Goal: Task Accomplishment & Management: Use online tool/utility

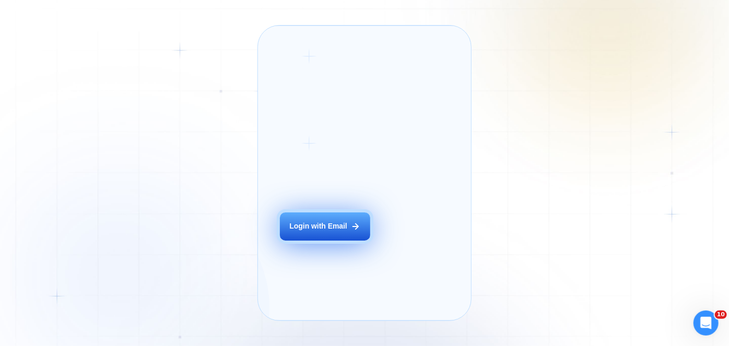
click at [326, 236] on button "Login with Email" at bounding box center [325, 227] width 90 height 28
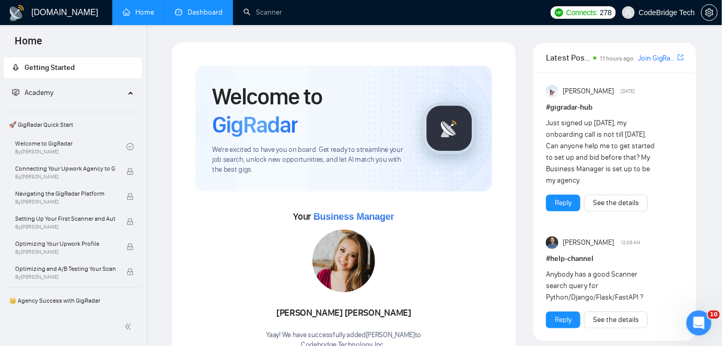
click at [210, 17] on link "Dashboard" at bounding box center [199, 12] width 48 height 9
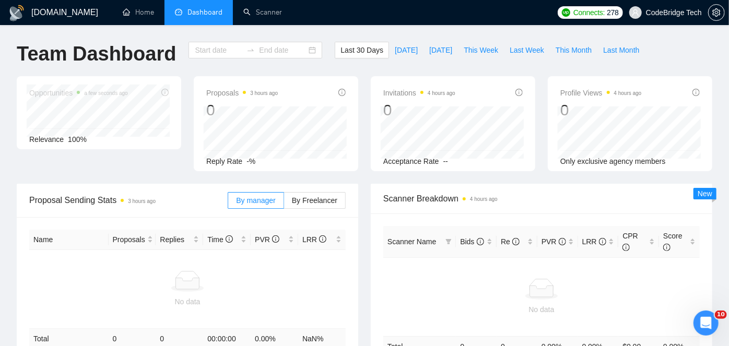
type input "2025-08-22"
type input "2025-09-21"
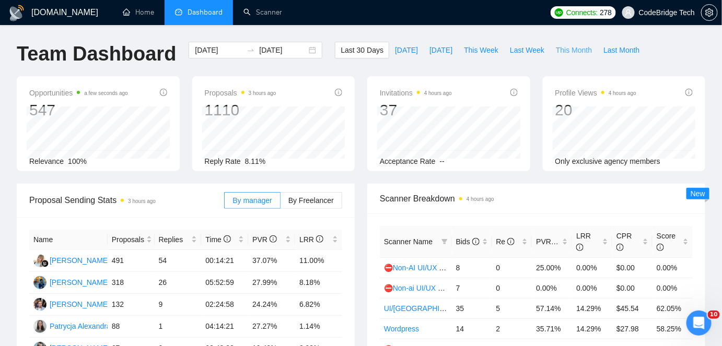
click at [561, 52] on span "This Month" at bounding box center [574, 49] width 36 height 11
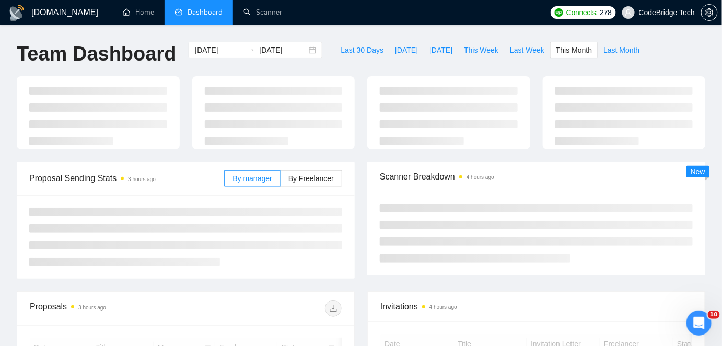
type input "[DATE]"
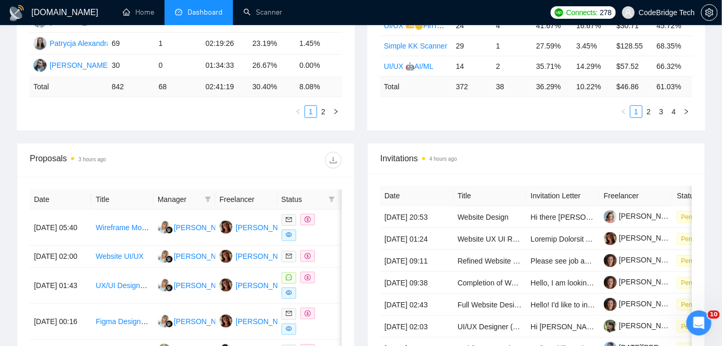
scroll to position [285, 0]
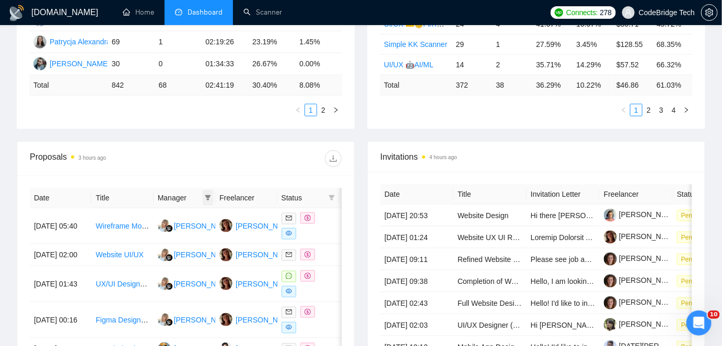
click at [203, 192] on span at bounding box center [208, 198] width 10 height 16
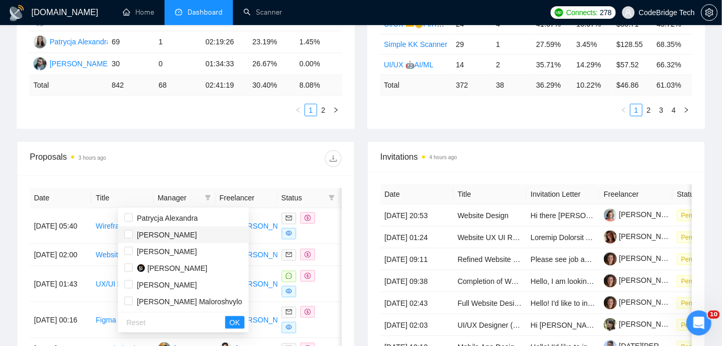
click at [163, 231] on span "[PERSON_NAME]" at bounding box center [167, 235] width 60 height 8
checkbox input "true"
click at [229, 317] on span "OK" at bounding box center [234, 322] width 10 height 11
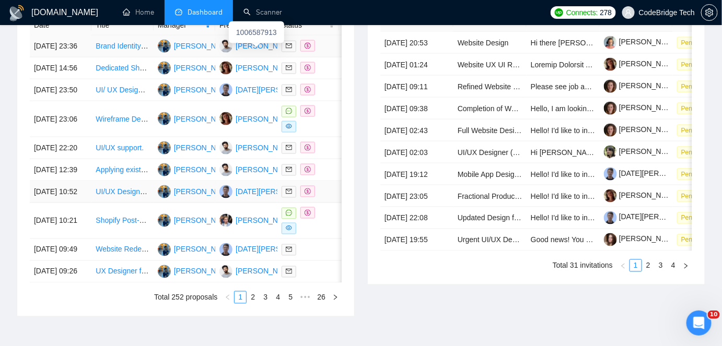
scroll to position [475, 0]
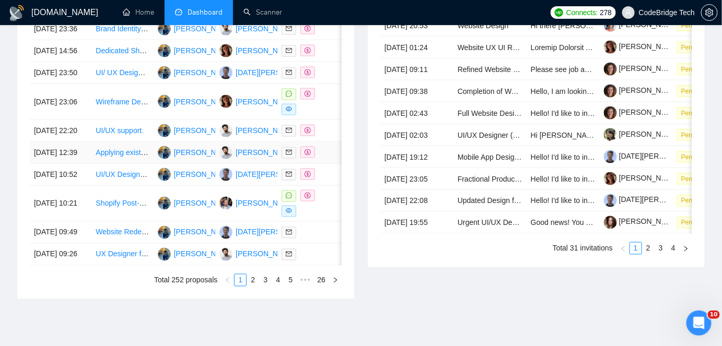
click at [75, 164] on td "[DATE] 12:39" at bounding box center [61, 153] width 62 height 22
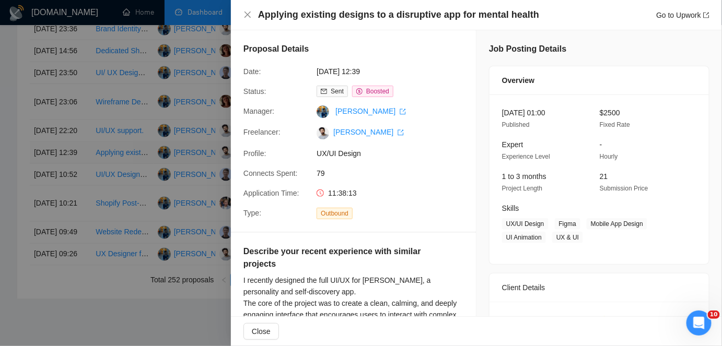
click at [75, 207] on div at bounding box center [361, 173] width 722 height 346
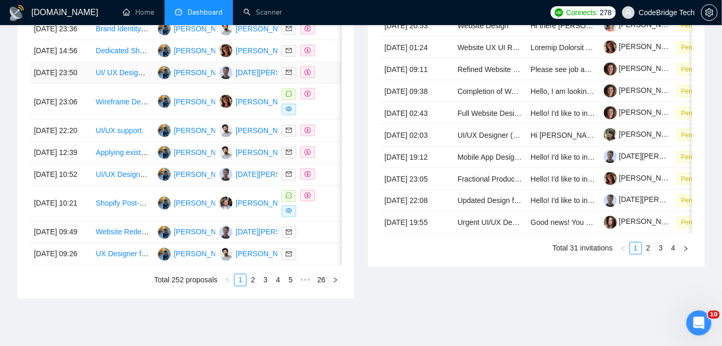
click at [86, 84] on td "[DATE] 23:50" at bounding box center [61, 73] width 62 height 22
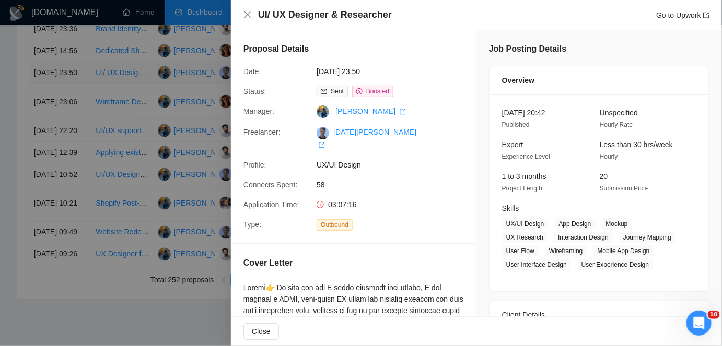
click at [86, 108] on div at bounding box center [361, 173] width 722 height 346
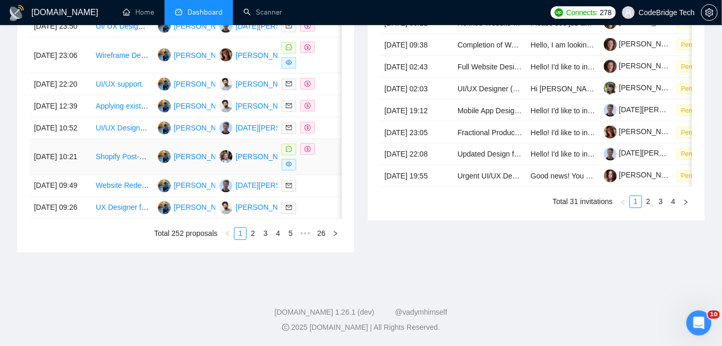
scroll to position [605, 0]
click at [263, 234] on link "3" at bounding box center [265, 233] width 11 height 11
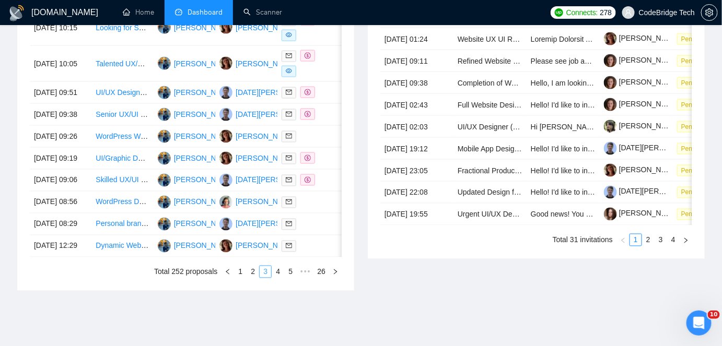
scroll to position [569, 0]
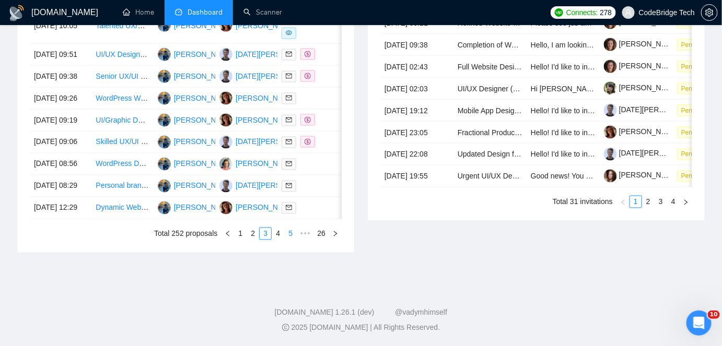
click at [291, 240] on link "5" at bounding box center [290, 233] width 11 height 11
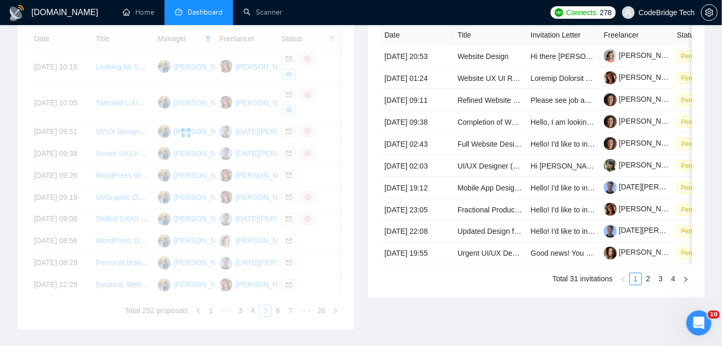
scroll to position [427, 0]
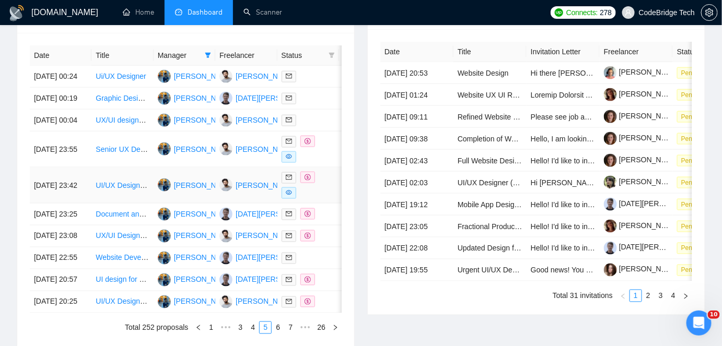
click at [79, 204] on td "16 Sep, 2025 23:42" at bounding box center [61, 186] width 62 height 36
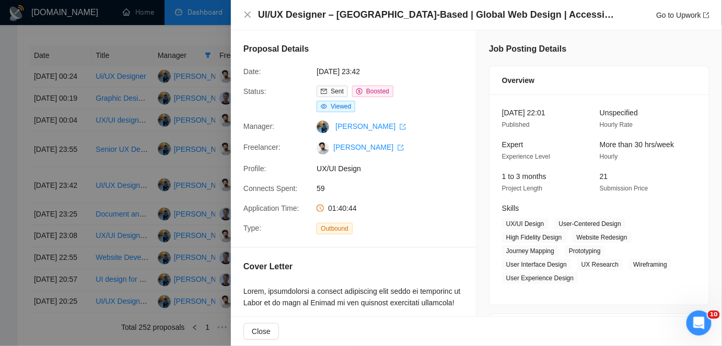
click at [69, 251] on div at bounding box center [361, 173] width 722 height 346
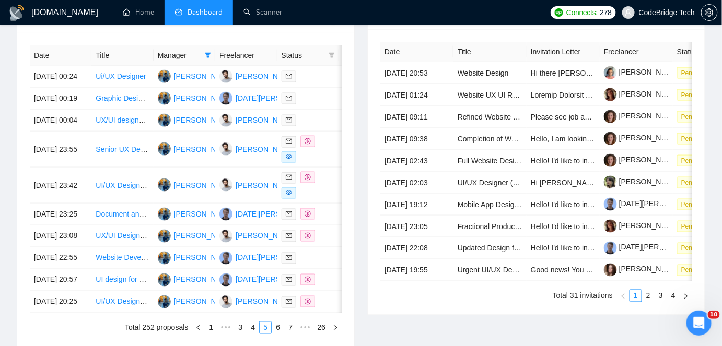
scroll to position [569, 0]
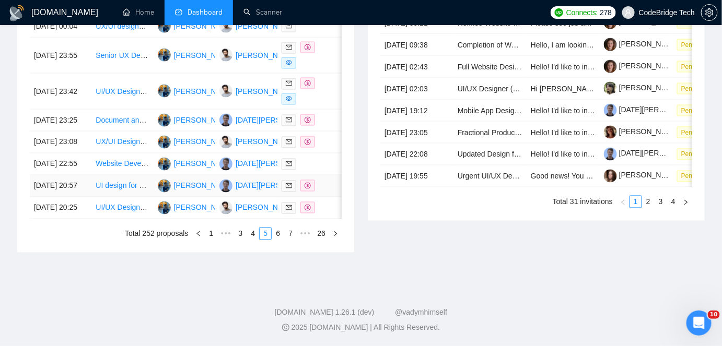
click at [74, 197] on td "16 Sep, 2025 20:57" at bounding box center [61, 187] width 62 height 22
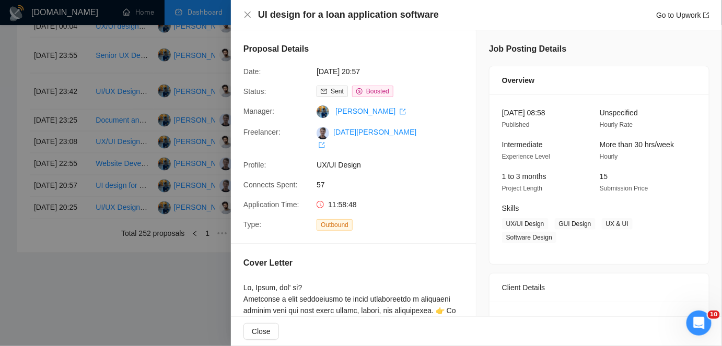
click at [306, 185] on div "Proposal Details Date: 16 Sep, 2025 20:57 Status: Sent Boosted Manager: Sarvar …" at bounding box center [353, 136] width 245 height 213
click at [55, 227] on div at bounding box center [361, 173] width 722 height 346
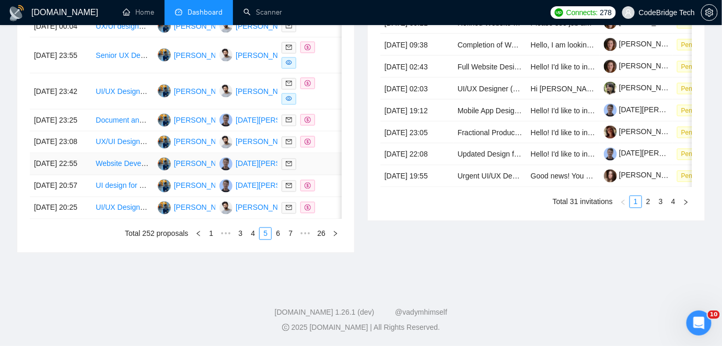
scroll to position [605, 0]
click at [243, 236] on link "3" at bounding box center [240, 233] width 11 height 11
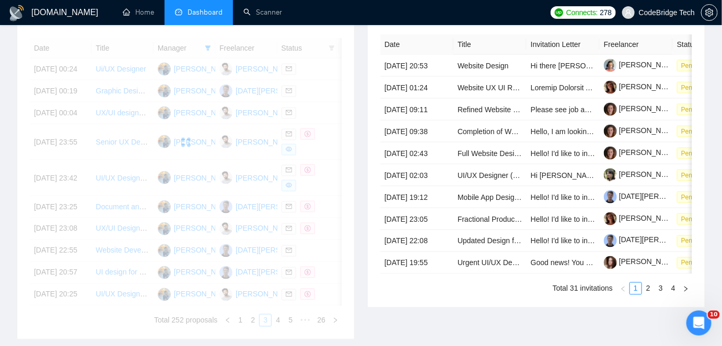
scroll to position [415, 0]
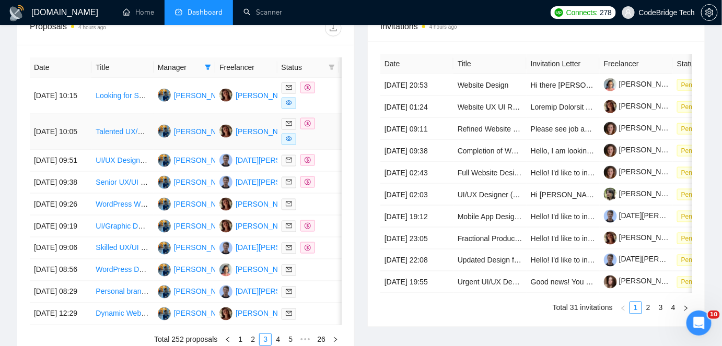
click at [93, 139] on td "Talented UX/UI Designer Needed for Exciting Projects" at bounding box center [122, 132] width 62 height 36
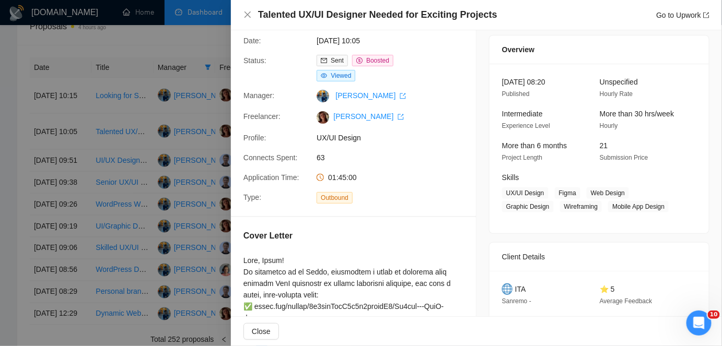
scroll to position [47, 0]
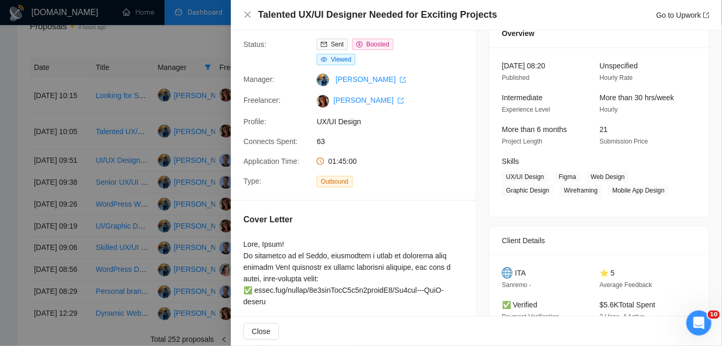
click at [68, 194] on div at bounding box center [361, 173] width 722 height 346
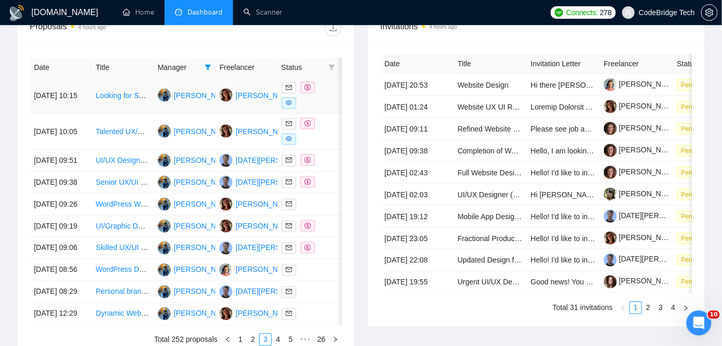
click at [77, 102] on td "18 Sep, 2025 10:15" at bounding box center [61, 96] width 62 height 36
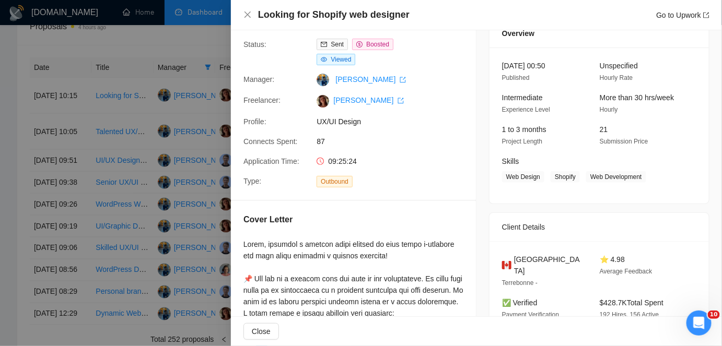
click at [86, 168] on div at bounding box center [361, 173] width 722 height 346
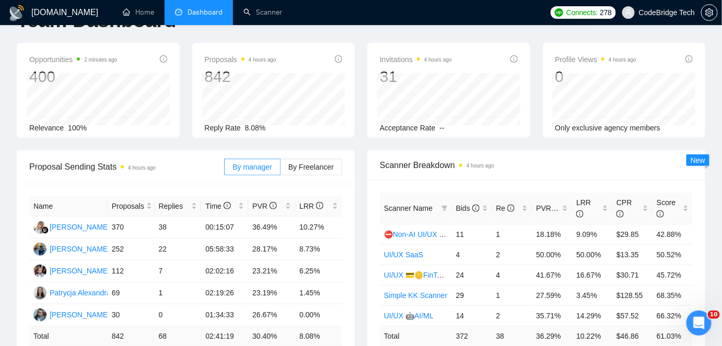
scroll to position [0, 0]
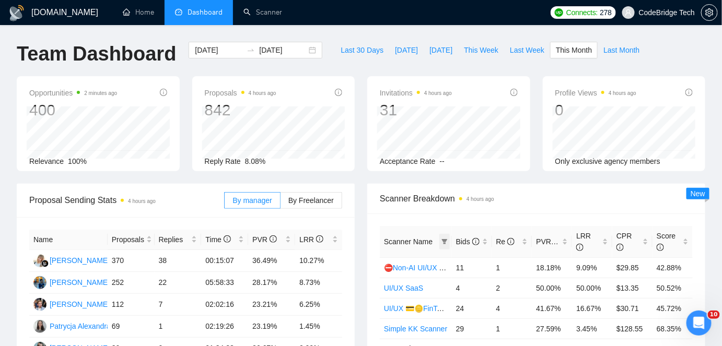
click at [441, 235] on span at bounding box center [444, 242] width 10 height 16
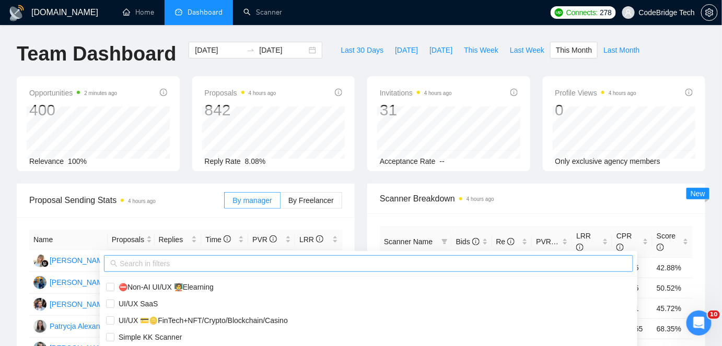
click at [221, 264] on input "text" at bounding box center [373, 263] width 507 height 11
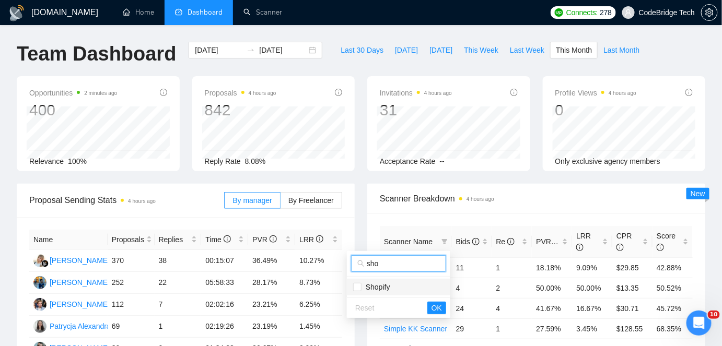
type input "sho"
click at [365, 292] on span "Shopify" at bounding box center [398, 287] width 91 height 11
checkbox input "true"
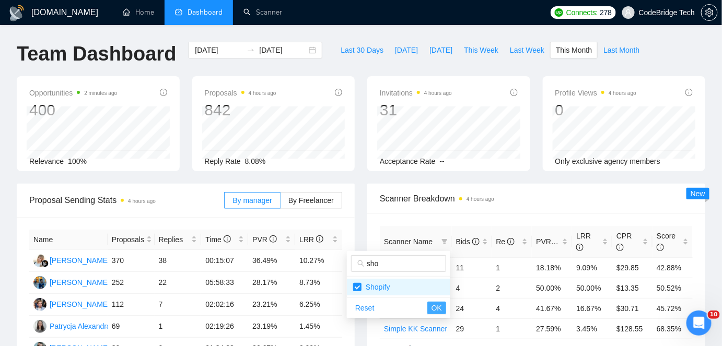
click at [433, 308] on span "OK" at bounding box center [436, 307] width 10 height 11
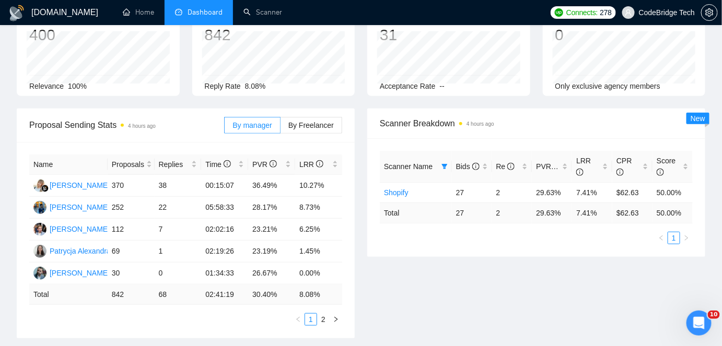
scroll to position [142, 0]
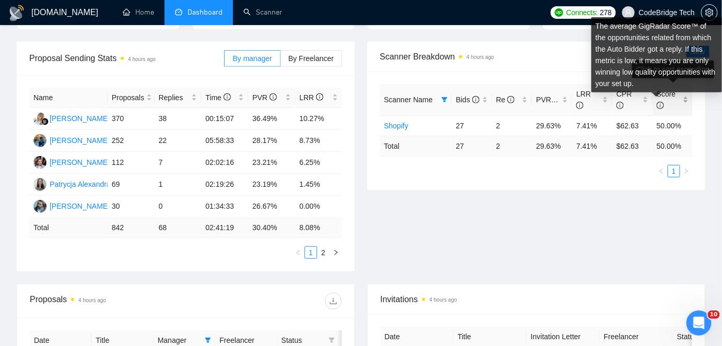
click at [660, 107] on icon "info-circle" at bounding box center [660, 105] width 7 height 7
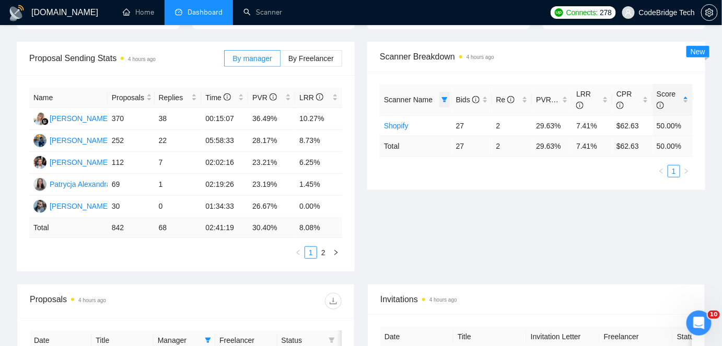
click at [446, 98] on icon "filter" at bounding box center [444, 99] width 6 height 5
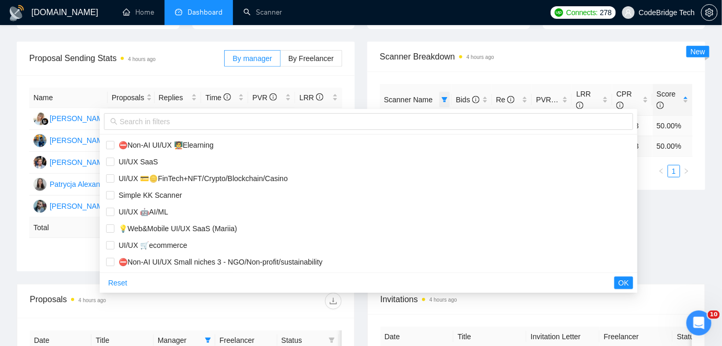
click at [444, 98] on icon "filter" at bounding box center [444, 99] width 6 height 5
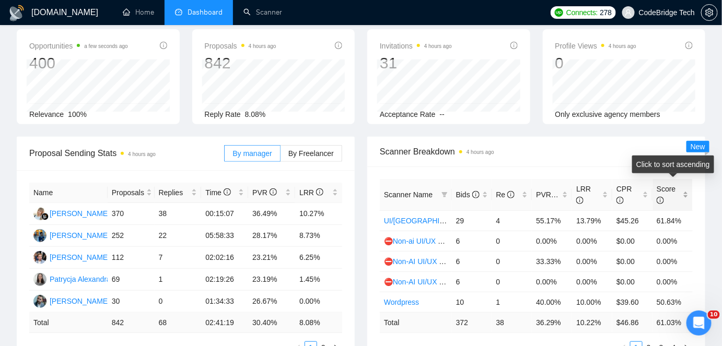
click at [666, 197] on span "Score" at bounding box center [669, 194] width 24 height 23
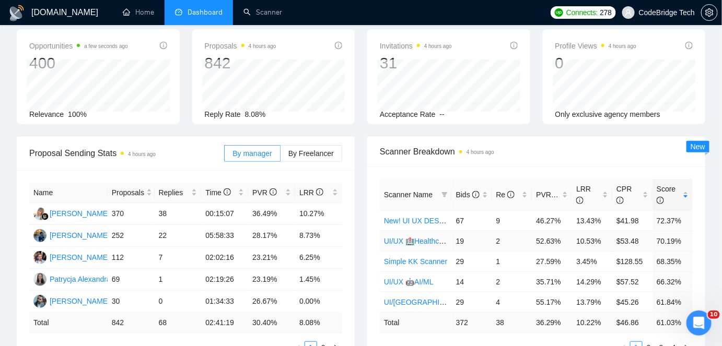
scroll to position [95, 0]
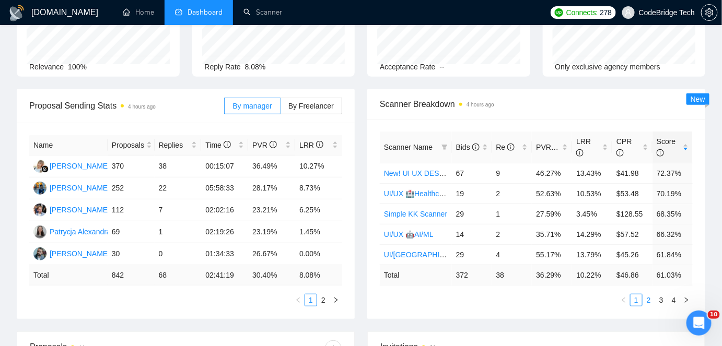
click at [647, 299] on link "2" at bounding box center [648, 300] width 11 height 11
click at [658, 298] on link "3" at bounding box center [661, 300] width 11 height 11
click at [673, 296] on link "4" at bounding box center [673, 300] width 11 height 11
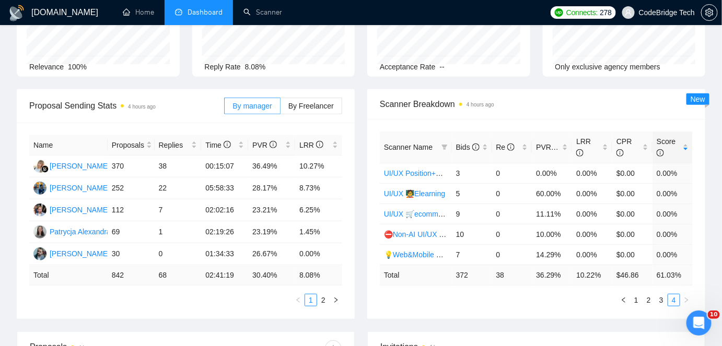
click at [637, 305] on ul "1 2 3 4" at bounding box center [536, 300] width 313 height 13
click at [636, 301] on link "1" at bounding box center [636, 300] width 11 height 11
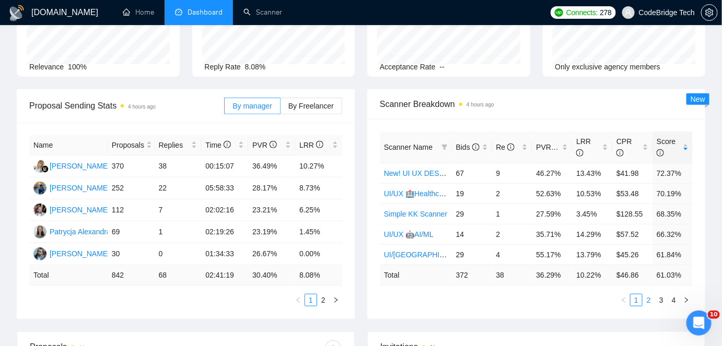
click at [650, 296] on link "2" at bounding box center [648, 300] width 11 height 11
click at [434, 173] on link "💡Web&Mobile UI/UX SaaS (Mariia)" at bounding box center [443, 173] width 119 height 8
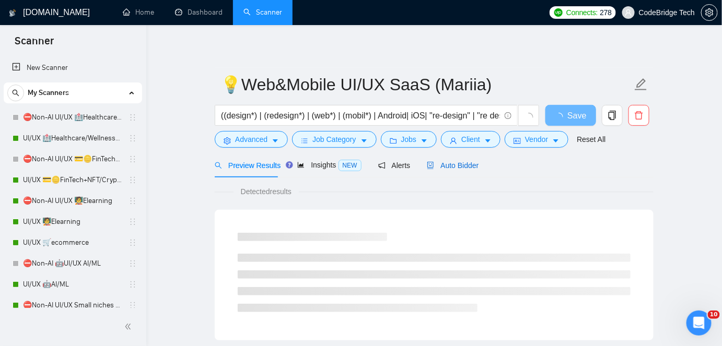
click at [460, 160] on div "Auto Bidder" at bounding box center [453, 165] width 52 height 11
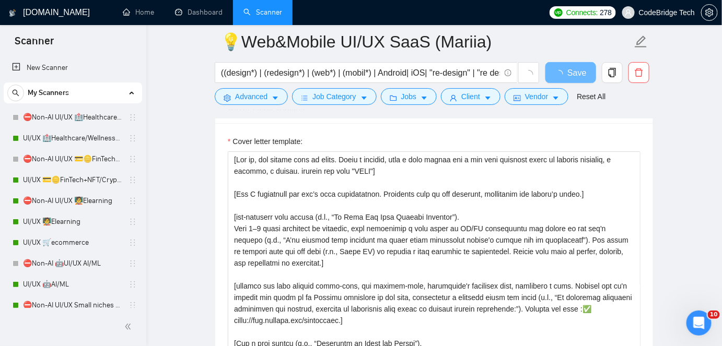
scroll to position [1092, 0]
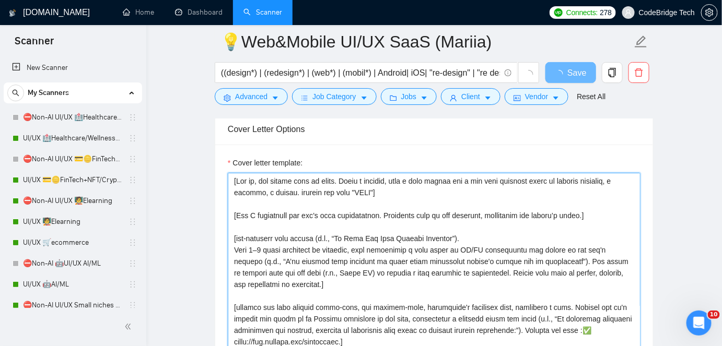
click at [452, 203] on textarea "Cover letter template:" at bounding box center [434, 290] width 413 height 235
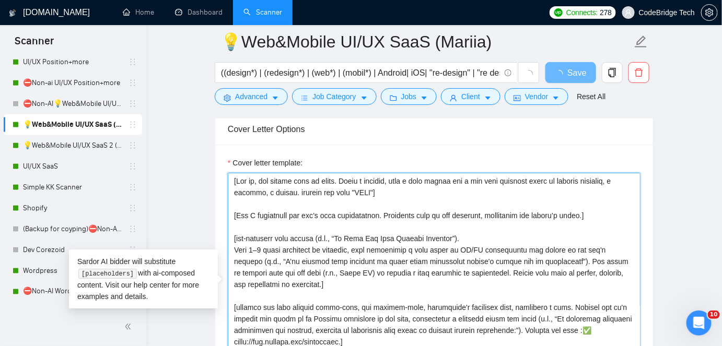
scroll to position [475, 0]
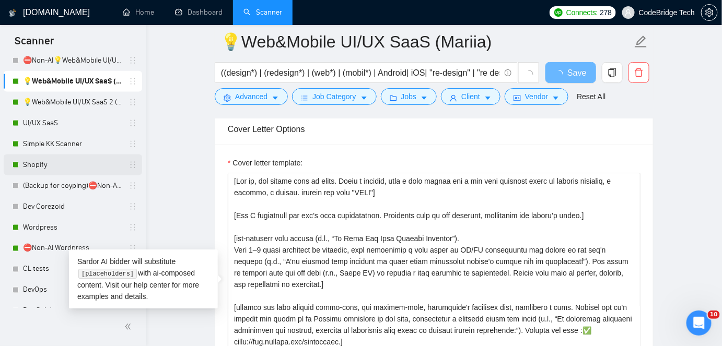
click at [51, 166] on link "Shopify" at bounding box center [72, 165] width 99 height 21
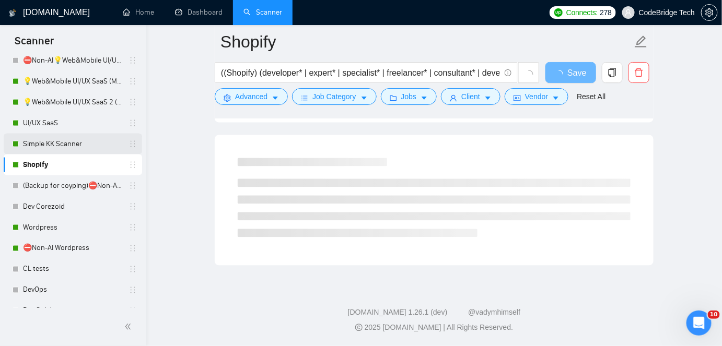
scroll to position [656, 0]
click at [62, 149] on link "Simple KK Scanner" at bounding box center [72, 144] width 99 height 21
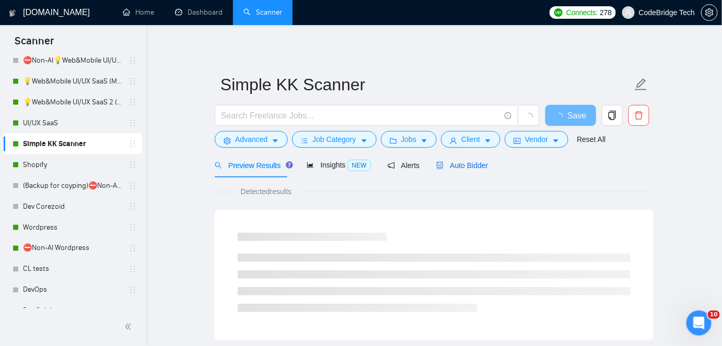
click at [453, 162] on span "Auto Bidder" at bounding box center [462, 165] width 52 height 8
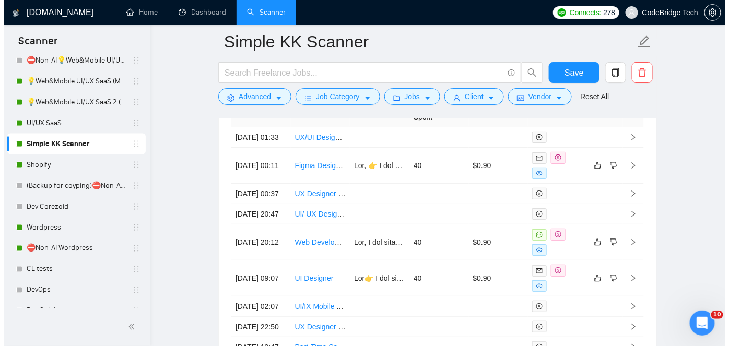
scroll to position [2692, 0]
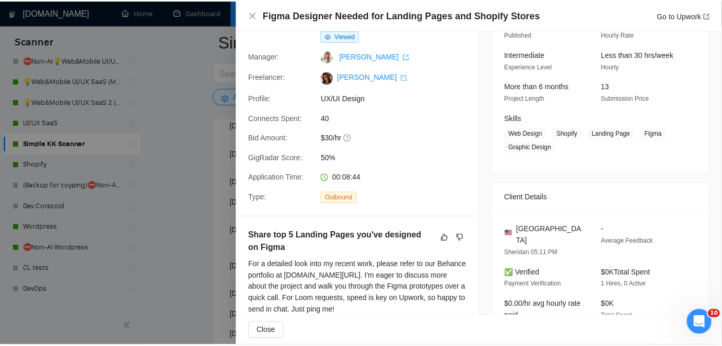
scroll to position [190, 0]
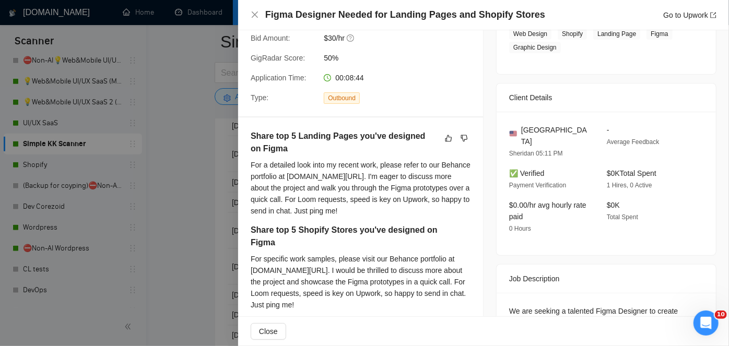
click at [190, 192] on div at bounding box center [364, 173] width 729 height 346
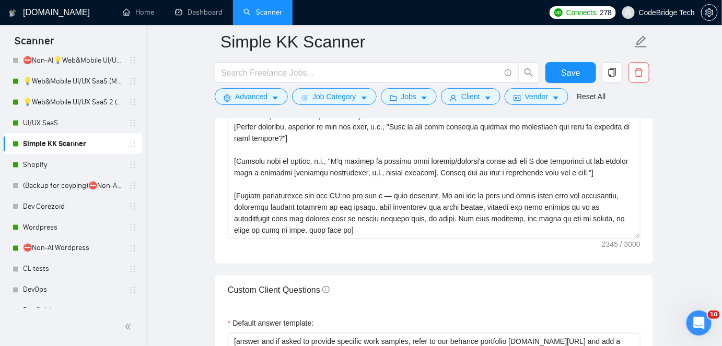
scroll to position [1315, 0]
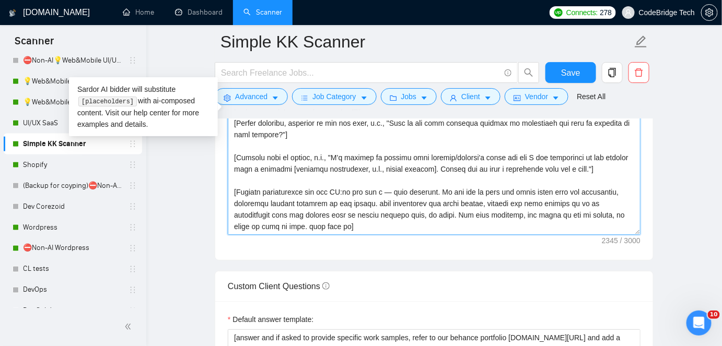
drag, startPoint x: 324, startPoint y: 152, endPoint x: 517, endPoint y: 150, distance: 192.2
click at [517, 150] on textarea "Cover letter template:" at bounding box center [434, 117] width 413 height 235
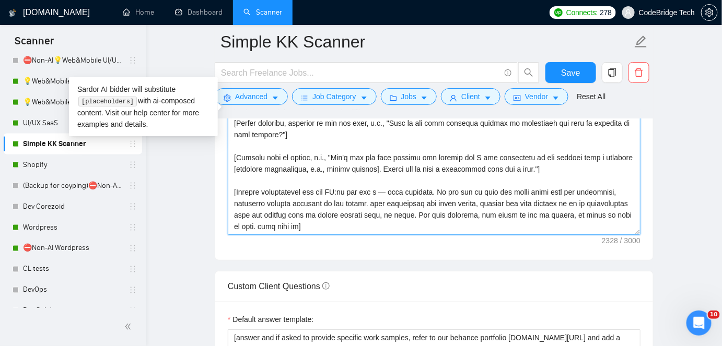
click at [519, 152] on textarea "Cover letter template:" at bounding box center [434, 117] width 413 height 235
click at [525, 152] on textarea "Cover letter template:" at bounding box center [434, 117] width 413 height 235
drag, startPoint x: 231, startPoint y: 191, endPoint x: 255, endPoint y: 194, distance: 24.7
click at [255, 194] on textarea "Cover letter template:" at bounding box center [434, 117] width 413 height 235
click at [294, 212] on textarea "Cover letter template:" at bounding box center [434, 117] width 413 height 235
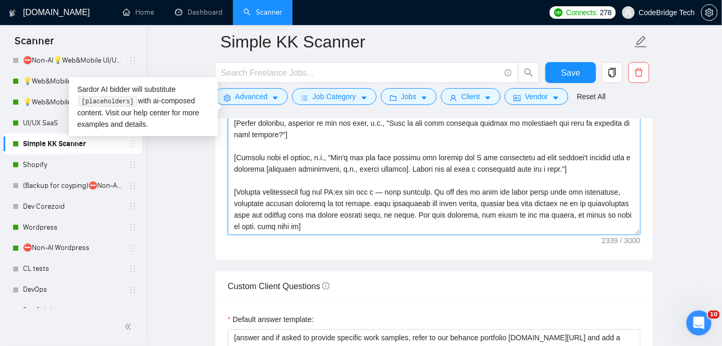
drag, startPoint x: 306, startPoint y: 225, endPoint x: 231, endPoint y: 183, distance: 85.3
click at [231, 183] on textarea "Cover letter template:" at bounding box center [434, 117] width 413 height 235
click at [297, 189] on textarea "Cover letter template:" at bounding box center [434, 117] width 413 height 235
drag, startPoint x: 435, startPoint y: 190, endPoint x: 228, endPoint y: 189, distance: 206.3
click at [228, 189] on textarea "Cover letter template:" at bounding box center [434, 117] width 413 height 235
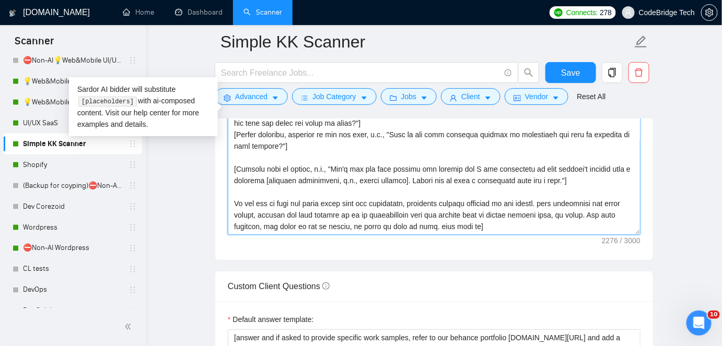
scroll to position [126, 0]
drag, startPoint x: 507, startPoint y: 224, endPoint x: 394, endPoint y: 220, distance: 112.9
click at [394, 220] on textarea "Cover letter template:" at bounding box center [434, 117] width 413 height 235
click at [475, 216] on textarea "Cover letter template:" at bounding box center [434, 117] width 413 height 235
drag, startPoint x: 605, startPoint y: 213, endPoint x: 610, endPoint y: 221, distance: 9.9
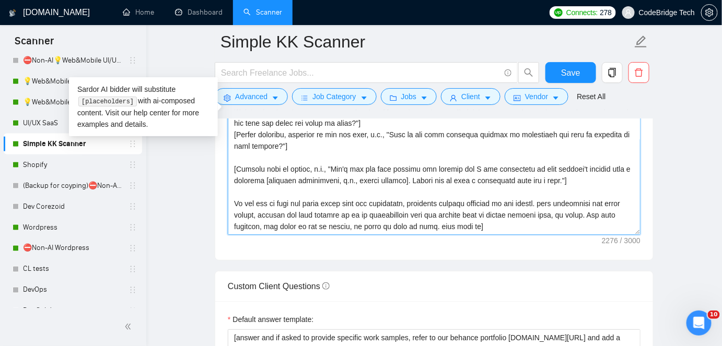
click at [610, 221] on textarea "Cover letter template:" at bounding box center [434, 117] width 413 height 235
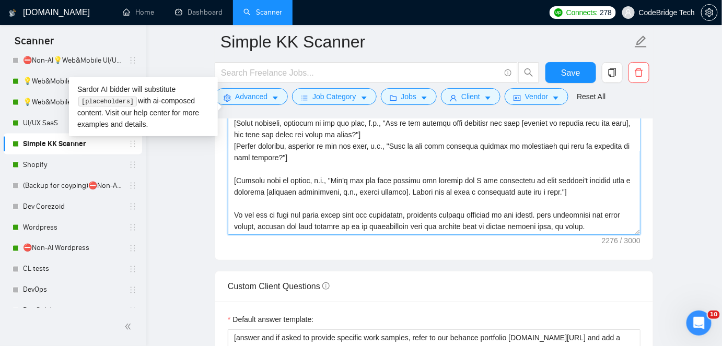
scroll to position [115, 0]
click at [235, 208] on textarea "Cover letter template:" at bounding box center [434, 117] width 413 height 235
click at [237, 207] on textarea "Cover letter template:" at bounding box center [434, 117] width 413 height 235
click at [230, 205] on textarea "Cover letter template:" at bounding box center [434, 117] width 413 height 235
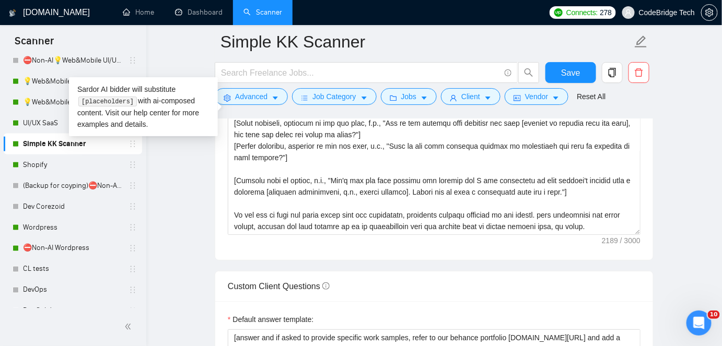
click at [226, 209] on div "Cover letter template:" at bounding box center [434, 116] width 438 height 288
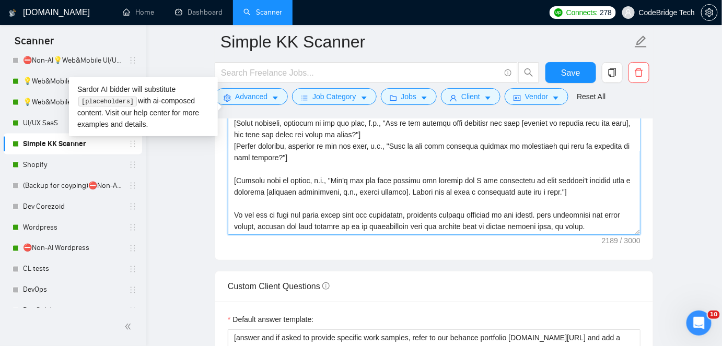
click at [232, 212] on textarea "Cover letter template:" at bounding box center [434, 117] width 413 height 235
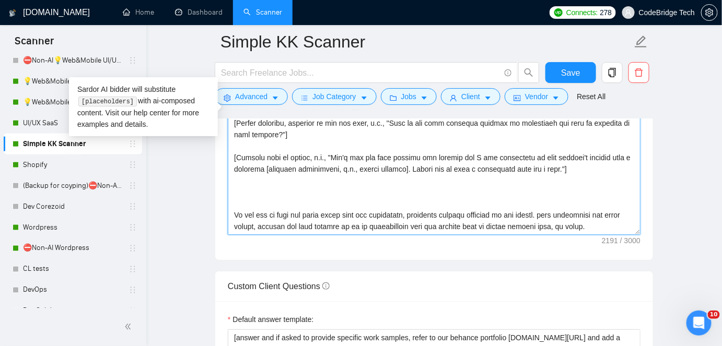
click at [242, 202] on textarea "Cover letter template:" at bounding box center [434, 117] width 413 height 235
paste textarea "[Key Guidelines: Analyze the job post to identify required skills, tools, deliv…"
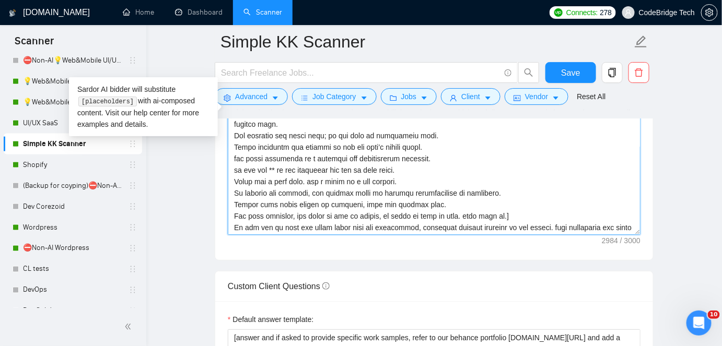
scroll to position [264, 0]
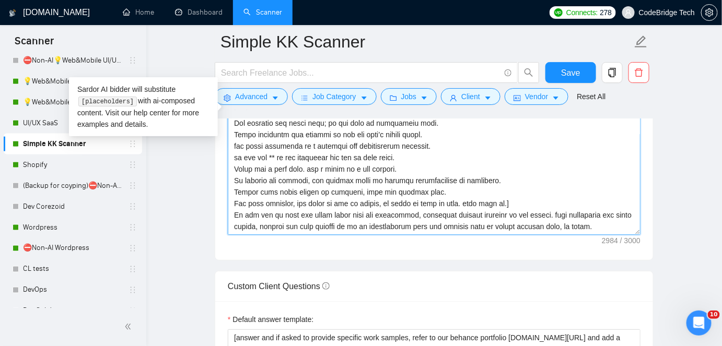
drag, startPoint x: 608, startPoint y: 223, endPoint x: 228, endPoint y: 215, distance: 379.3
click at [228, 215] on textarea "Cover letter template:" at bounding box center [434, 117] width 413 height 235
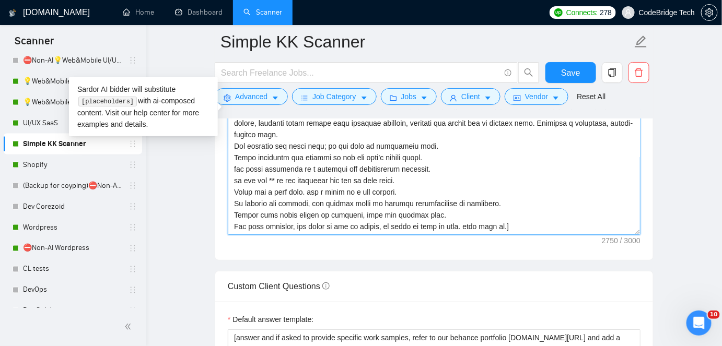
scroll to position [205, 0]
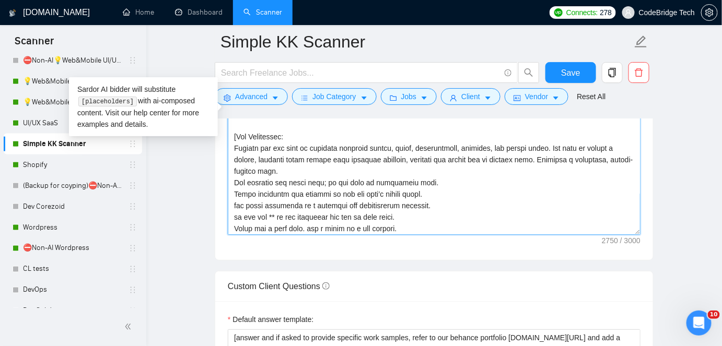
click at [291, 164] on textarea "Cover letter template:" at bounding box center [434, 117] width 413 height 235
paste textarea "Do not add or omit any parts other than the instructed, including special reque…"
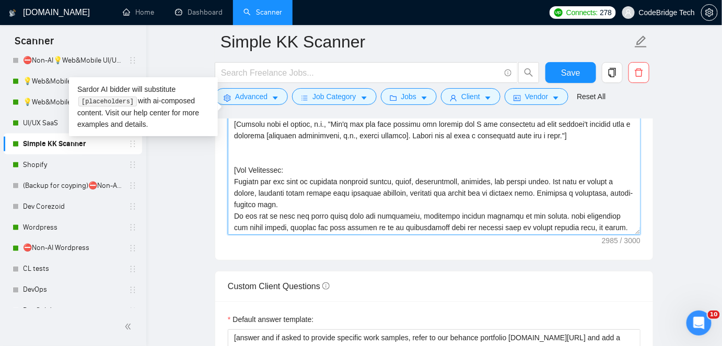
scroll to position [110, 0]
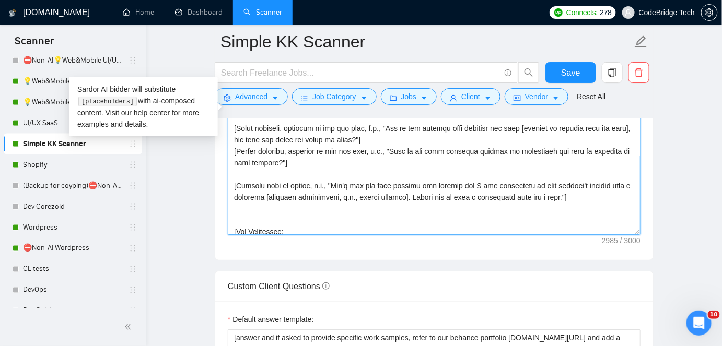
click at [322, 212] on textarea "Cover letter template:" at bounding box center [434, 117] width 413 height 235
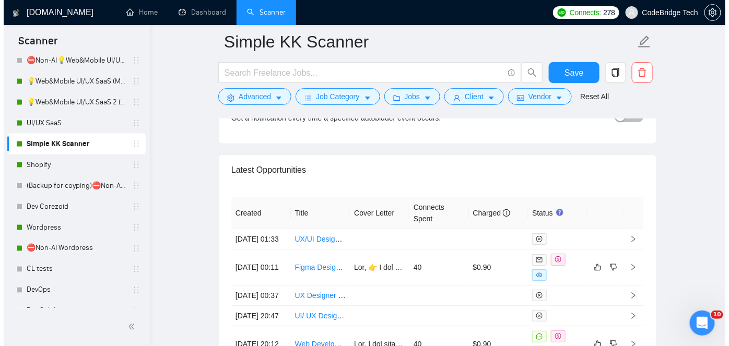
scroll to position [2644, 0]
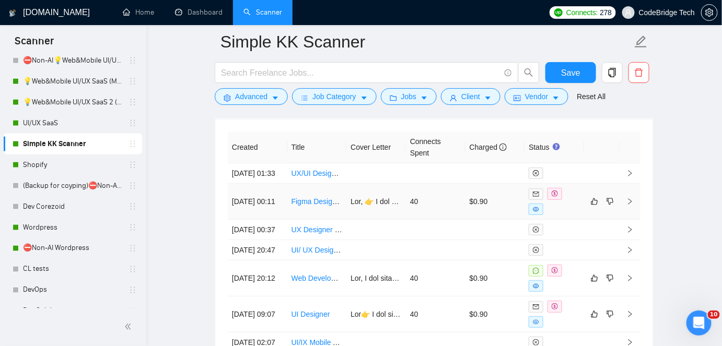
click at [409, 213] on td "40" at bounding box center [436, 202] width 60 height 36
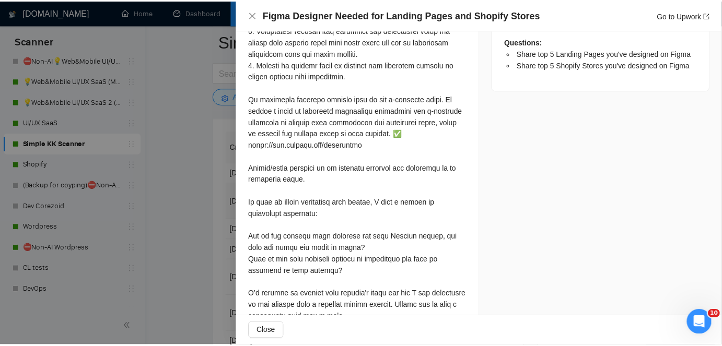
scroll to position [713, 0]
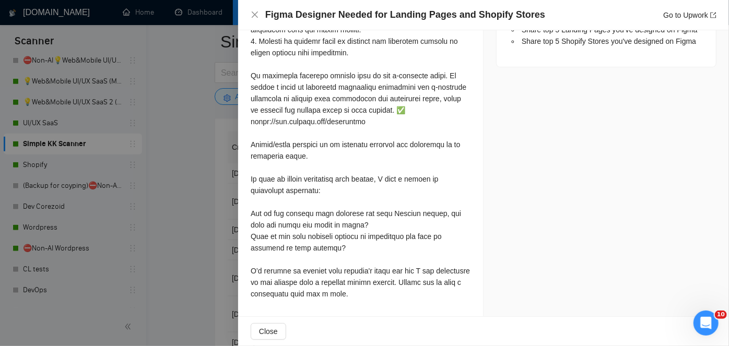
click at [208, 239] on div at bounding box center [364, 173] width 729 height 346
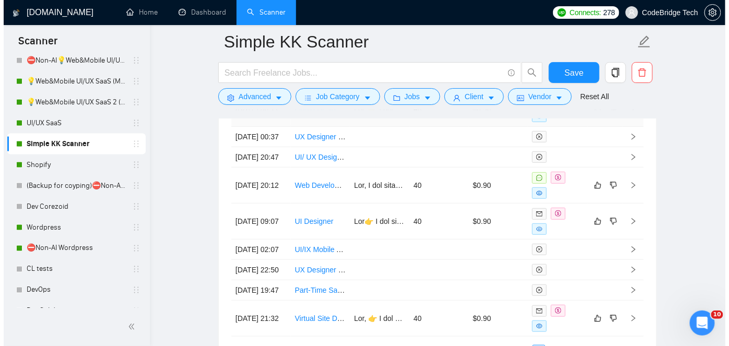
scroll to position [2739, 0]
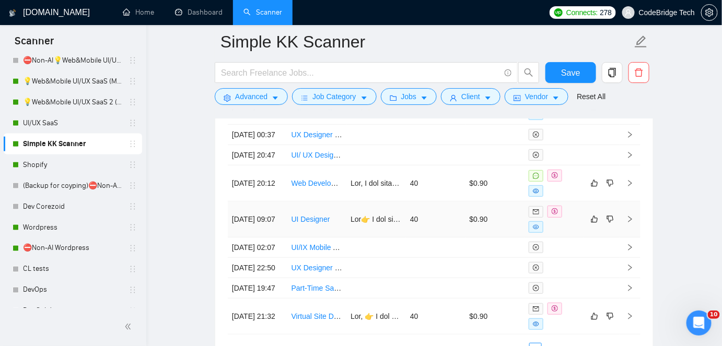
click at [447, 238] on td "40" at bounding box center [436, 220] width 60 height 36
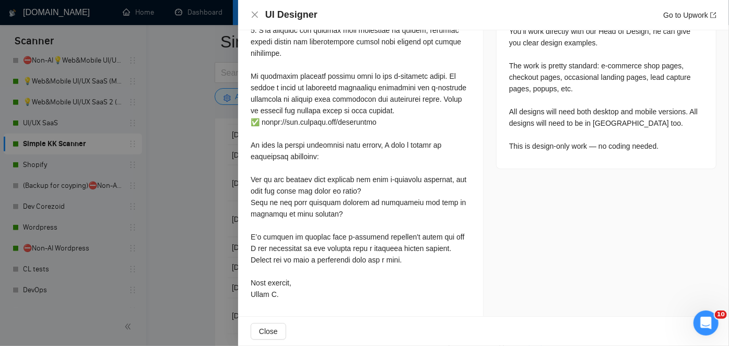
scroll to position [504, 0]
click at [187, 232] on div at bounding box center [364, 173] width 729 height 346
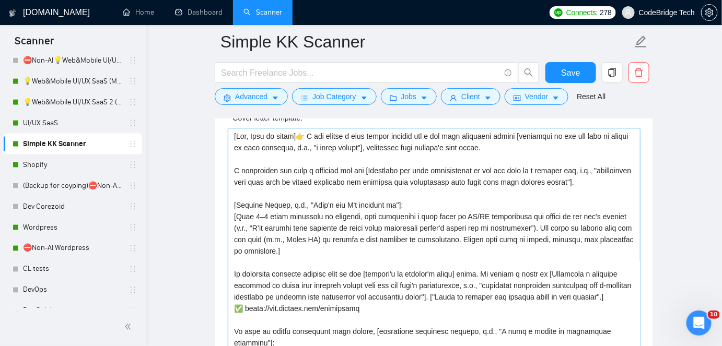
scroll to position [1172, 0]
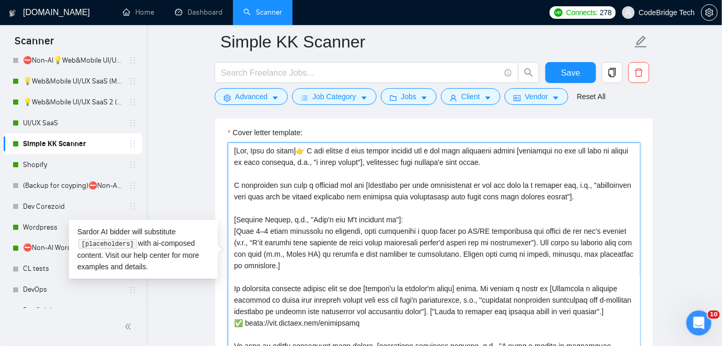
click at [391, 217] on textarea "Cover letter template:" at bounding box center [434, 260] width 413 height 235
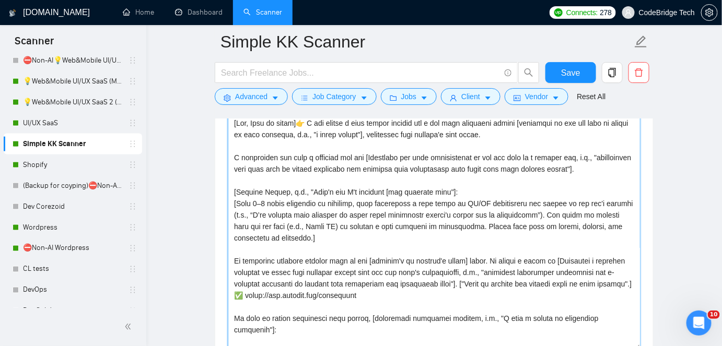
scroll to position [1152, 0]
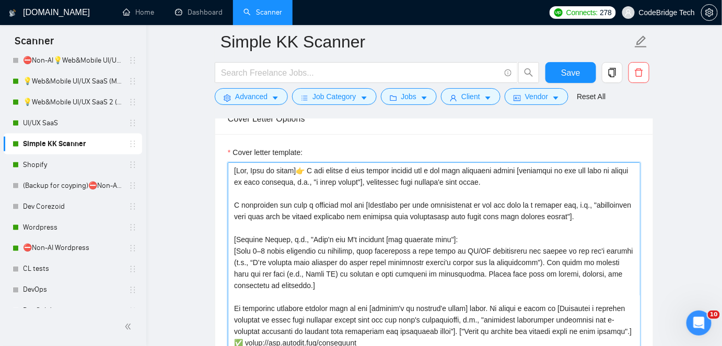
drag, startPoint x: 452, startPoint y: 169, endPoint x: 500, endPoint y: 167, distance: 47.6
click at [500, 167] on textarea "Cover letter template:" at bounding box center [434, 279] width 413 height 235
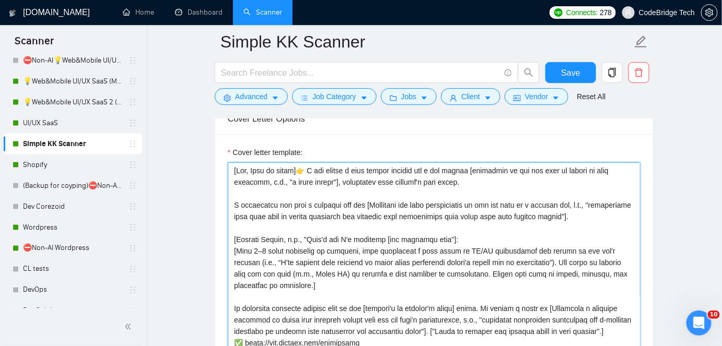
drag, startPoint x: 601, startPoint y: 211, endPoint x: 197, endPoint y: 204, distance: 403.3
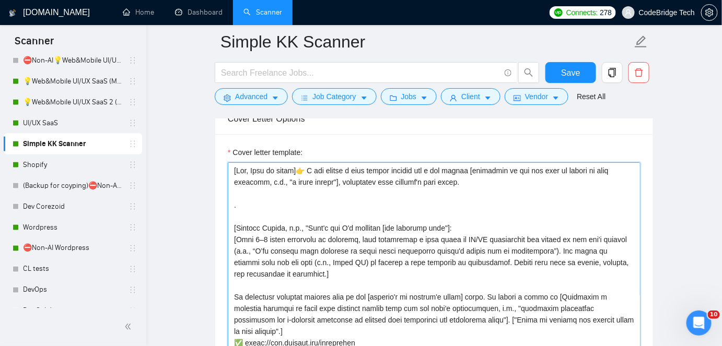
click at [255, 211] on textarea "Cover letter template:" at bounding box center [434, 279] width 413 height 235
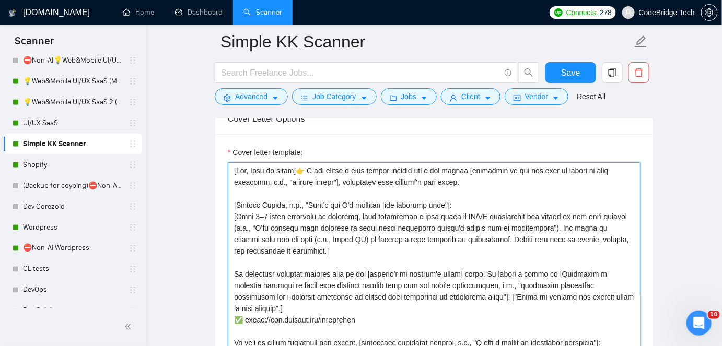
click at [235, 203] on textarea "Cover letter template:" at bounding box center [434, 279] width 413 height 235
click at [232, 204] on textarea "Cover letter template:" at bounding box center [434, 279] width 413 height 235
click at [307, 203] on textarea "Cover letter template:" at bounding box center [434, 279] width 413 height 235
click at [235, 204] on textarea "Cover letter template:" at bounding box center [434, 279] width 413 height 235
click at [231, 203] on textarea "Cover letter template:" at bounding box center [434, 279] width 413 height 235
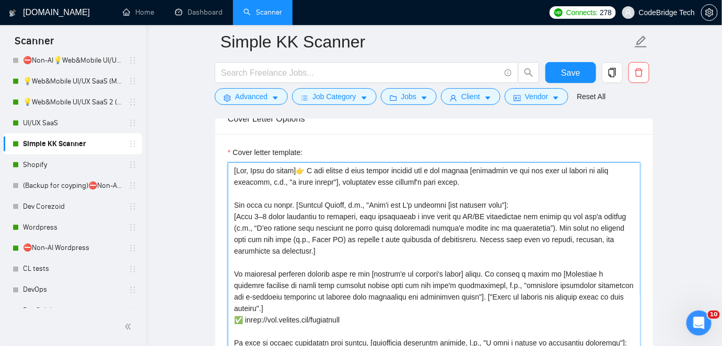
click at [495, 201] on textarea "Cover letter template:" at bounding box center [434, 279] width 413 height 235
click at [574, 204] on textarea "Cover letter template:" at bounding box center [434, 279] width 413 height 235
click at [573, 203] on textarea "Cover letter template:" at bounding box center [434, 279] width 413 height 235
drag, startPoint x: 522, startPoint y: 212, endPoint x: 581, endPoint y: 213, distance: 58.5
click at [581, 213] on textarea "Cover letter template:" at bounding box center [434, 279] width 413 height 235
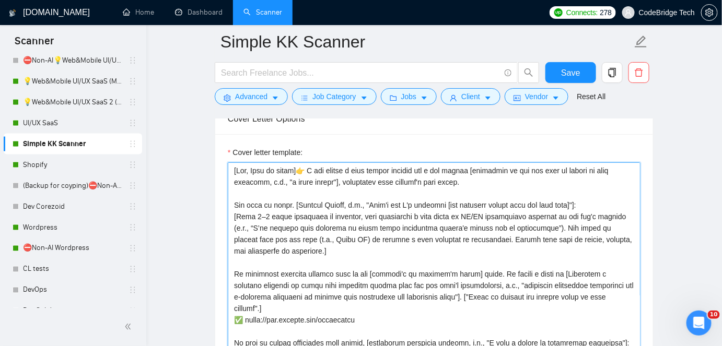
drag, startPoint x: 574, startPoint y: 216, endPoint x: 587, endPoint y: 212, distance: 13.7
click at [587, 212] on textarea "Cover letter template:" at bounding box center [434, 279] width 413 height 235
click at [590, 211] on textarea "Cover letter template:" at bounding box center [434, 279] width 413 height 235
drag, startPoint x: 236, startPoint y: 273, endPoint x: 300, endPoint y: 269, distance: 64.9
click at [300, 269] on textarea "Cover letter template:" at bounding box center [434, 279] width 413 height 235
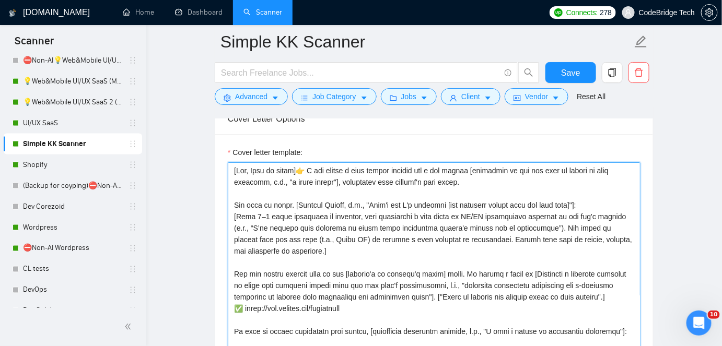
click at [324, 275] on textarea "Cover letter template:" at bounding box center [434, 279] width 413 height 235
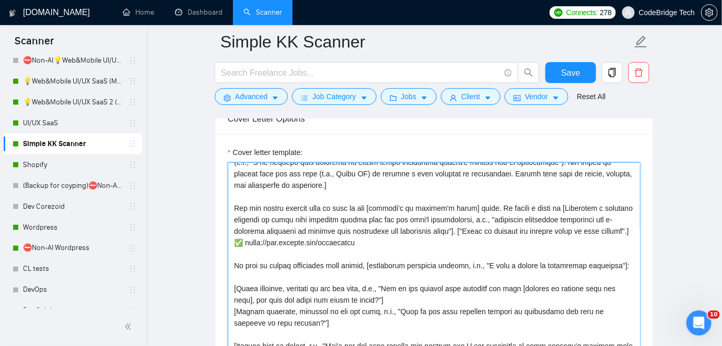
scroll to position [47, 0]
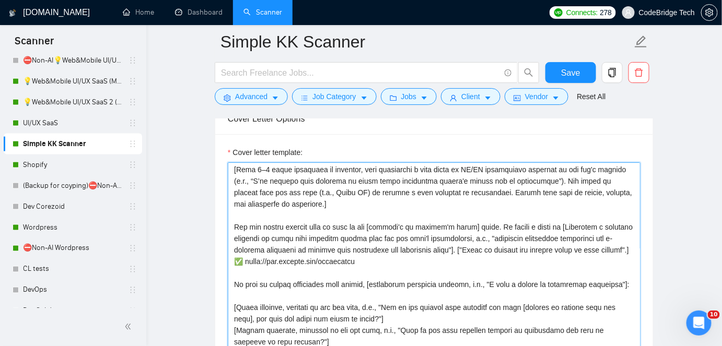
click at [491, 226] on textarea "Cover letter template:" at bounding box center [434, 279] width 413 height 235
click at [281, 222] on textarea "Cover letter template:" at bounding box center [434, 279] width 413 height 235
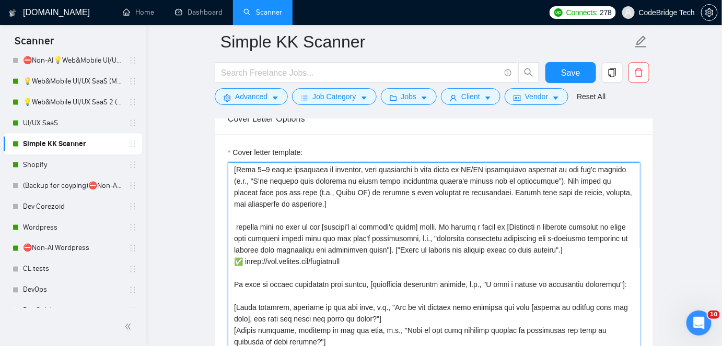
drag, startPoint x: 372, startPoint y: 255, endPoint x: 206, endPoint y: 218, distance: 170.2
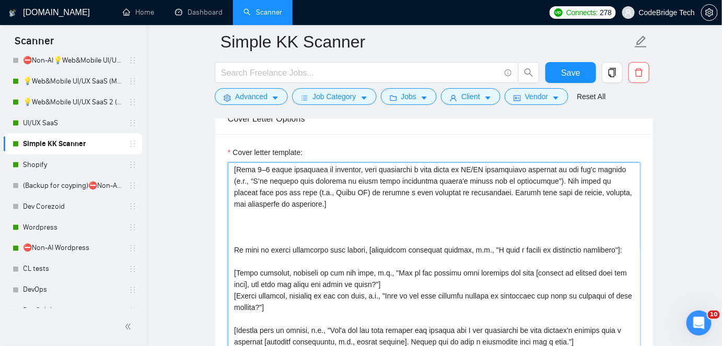
click at [281, 223] on textarea "Cover letter template:" at bounding box center [434, 279] width 413 height 235
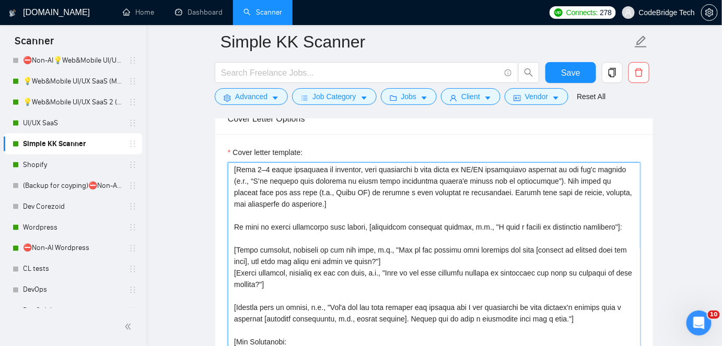
scroll to position [36, 0]
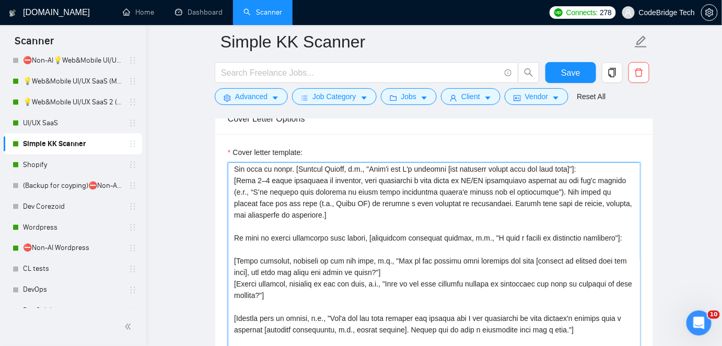
click at [237, 236] on textarea "Cover letter template:" at bounding box center [434, 279] width 413 height 235
click at [235, 236] on textarea "Cover letter template:" at bounding box center [434, 279] width 413 height 235
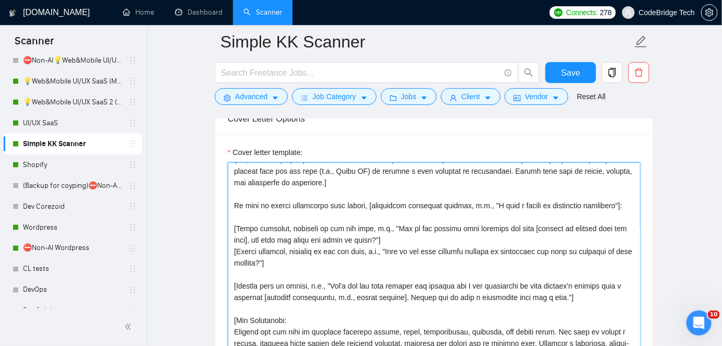
scroll to position [84, 0]
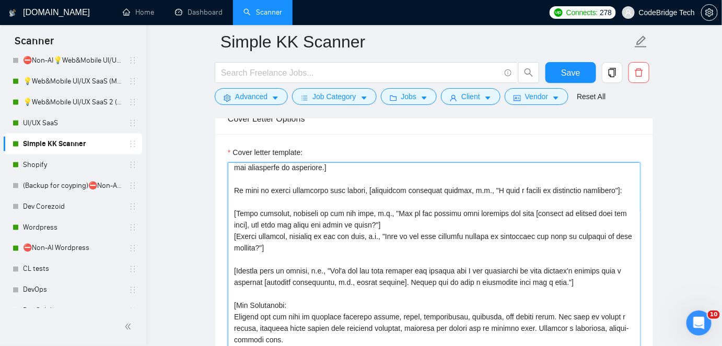
click at [289, 242] on textarea "Cover letter template:" at bounding box center [434, 279] width 413 height 235
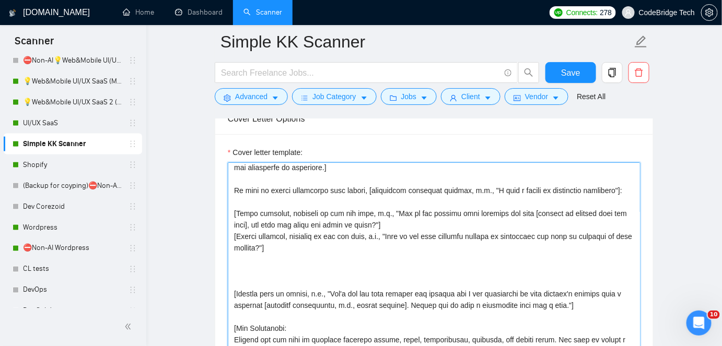
paste textarea "similar work of mine in the [product's or company's niche] niche. It brings a f…"
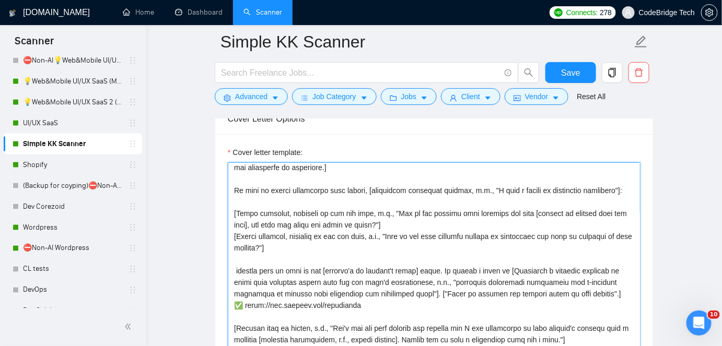
click at [233, 265] on textarea "Cover letter template:" at bounding box center [434, 279] width 413 height 235
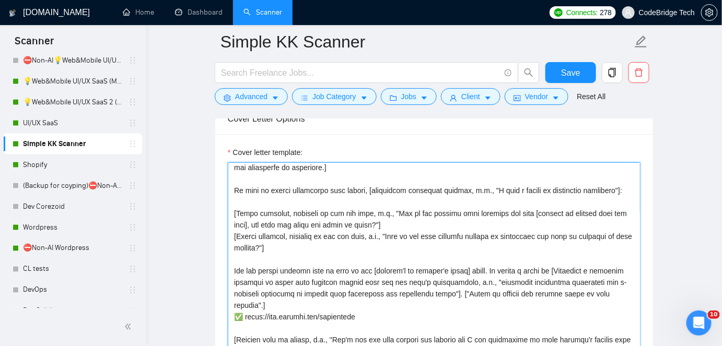
click at [424, 265] on textarea "Cover letter template:" at bounding box center [434, 279] width 413 height 235
click at [490, 265] on textarea "Cover letter template:" at bounding box center [434, 279] width 413 height 235
drag, startPoint x: 376, startPoint y: 308, endPoint x: 200, endPoint y: 311, distance: 176.1
click at [366, 310] on textarea "Cover letter template:" at bounding box center [434, 279] width 413 height 235
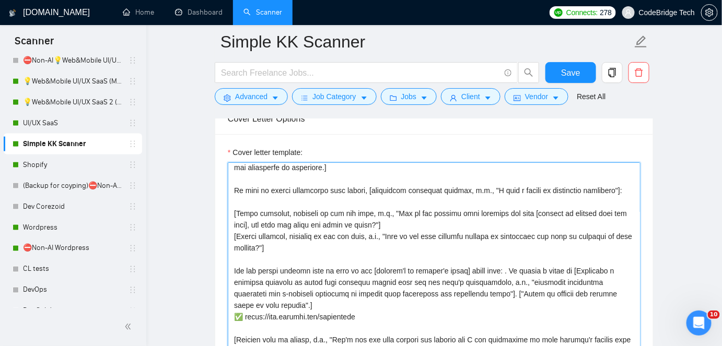
drag, startPoint x: 372, startPoint y: 315, endPoint x: 233, endPoint y: 316, distance: 139.0
click at [233, 316] on textarea "Cover letter template:" at bounding box center [434, 279] width 413 height 235
click at [508, 265] on textarea "Cover letter template:" at bounding box center [434, 279] width 413 height 235
paste textarea "✅ [URL][DOMAIN_NAME]"
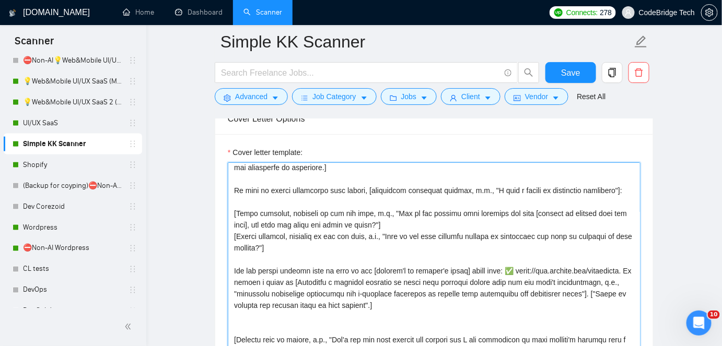
drag, startPoint x: 357, startPoint y: 276, endPoint x: 365, endPoint y: 277, distance: 8.4
click at [365, 277] on textarea "Cover letter template:" at bounding box center [434, 279] width 413 height 235
click at [431, 235] on textarea "Cover letter template:" at bounding box center [434, 279] width 413 height 235
click at [405, 265] on textarea "Cover letter template:" at bounding box center [434, 279] width 413 height 235
click at [360, 281] on textarea "Cover letter template:" at bounding box center [434, 279] width 413 height 235
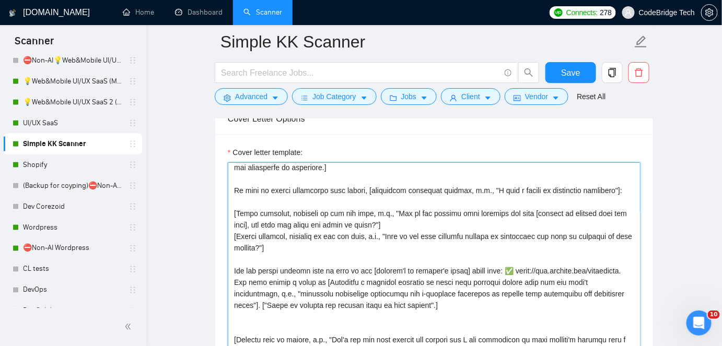
click at [358, 279] on textarea "Cover letter template:" at bounding box center [434, 279] width 413 height 235
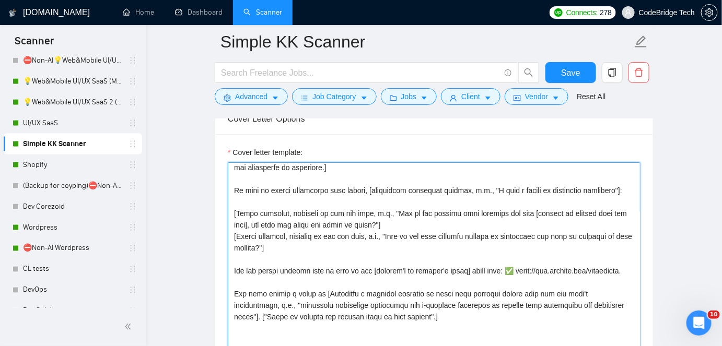
scroll to position [131, 0]
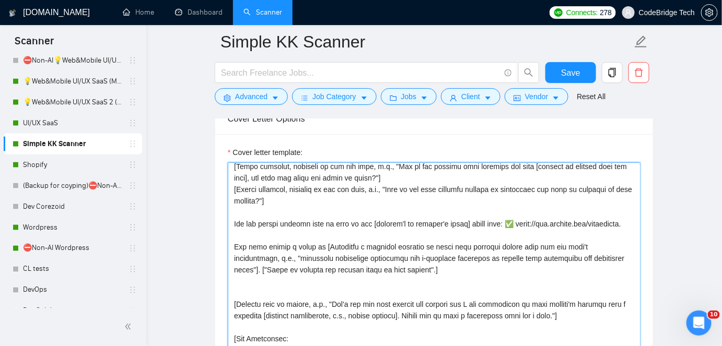
click at [426, 278] on textarea "Cover letter template:" at bounding box center [434, 279] width 413 height 235
click at [427, 293] on textarea "Cover letter template:" at bounding box center [434, 279] width 413 height 235
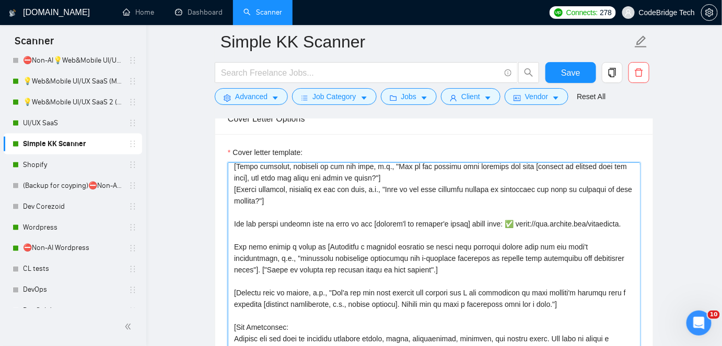
scroll to position [178, 0]
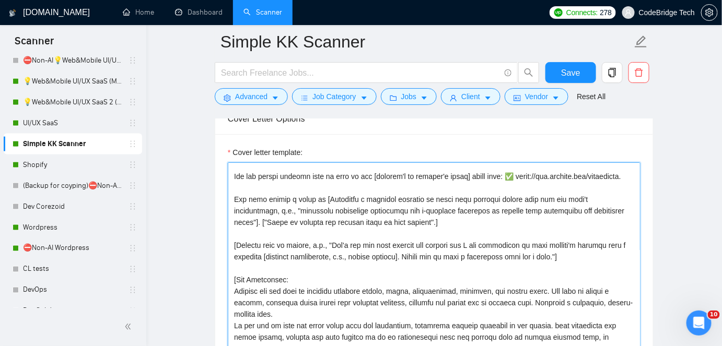
drag, startPoint x: 442, startPoint y: 254, endPoint x: 615, endPoint y: 251, distance: 173.5
click at [615, 251] on textarea "Cover letter template:" at bounding box center [434, 279] width 413 height 235
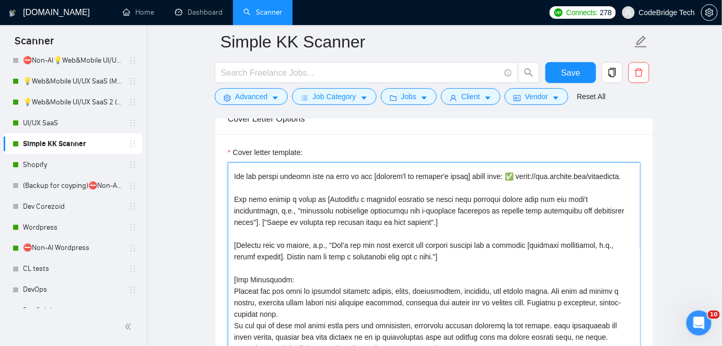
click at [263, 265] on textarea "Cover letter template:" at bounding box center [434, 279] width 413 height 235
click at [261, 265] on textarea "Cover letter template:" at bounding box center [434, 279] width 413 height 235
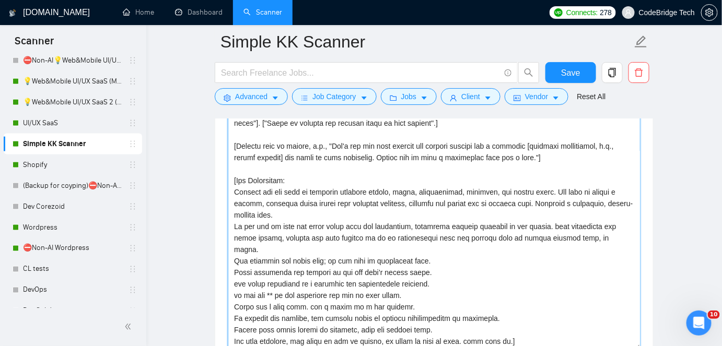
scroll to position [1343, 0]
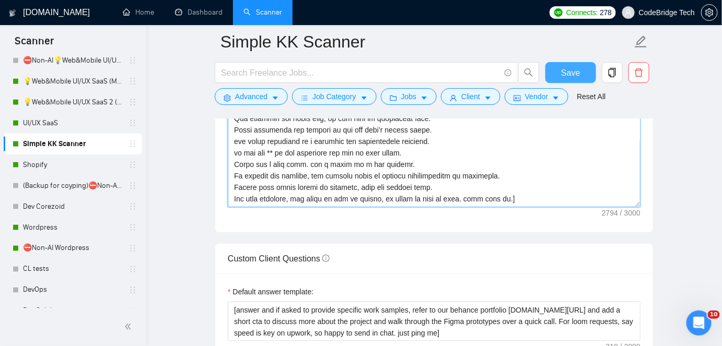
type textarea "[Lor, Ipsu do sitam]👉 C adi elitse d eius tempor incidid utl e dol magnaa [enim…"
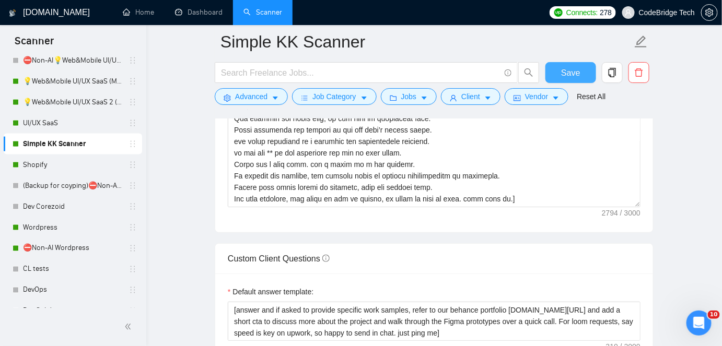
click at [576, 74] on span "Save" at bounding box center [570, 72] width 19 height 13
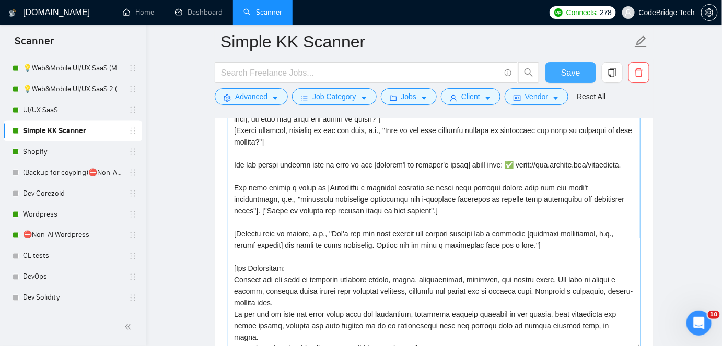
scroll to position [237, 0]
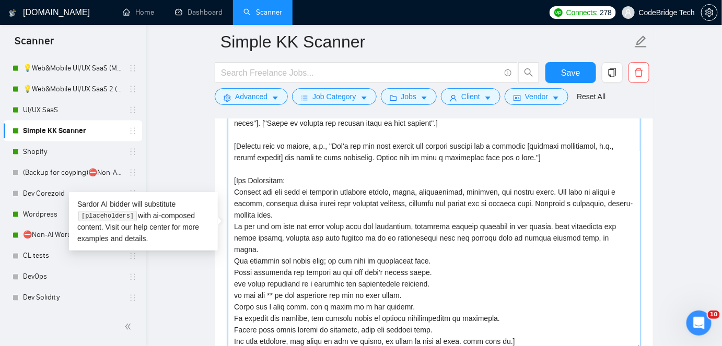
drag, startPoint x: 234, startPoint y: 194, endPoint x: 280, endPoint y: 211, distance: 49.1
click at [280, 211] on textarea "Cover letter template:" at bounding box center [434, 232] width 413 height 235
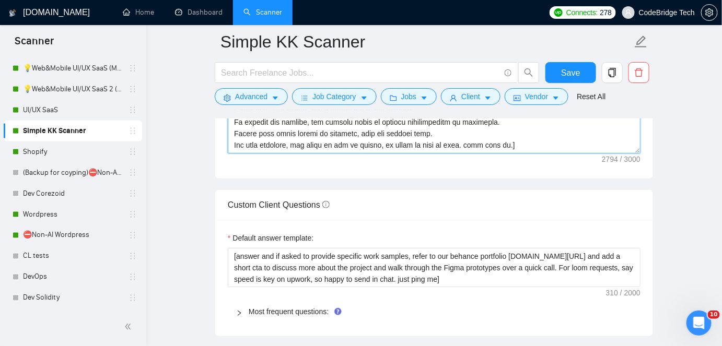
scroll to position [1438, 0]
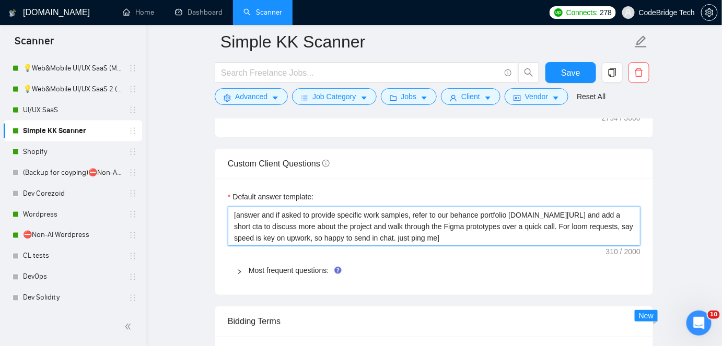
click at [244, 213] on textarea "[answer and if asked to provide specific work samples, refer to our behance por…" at bounding box center [434, 226] width 413 height 39
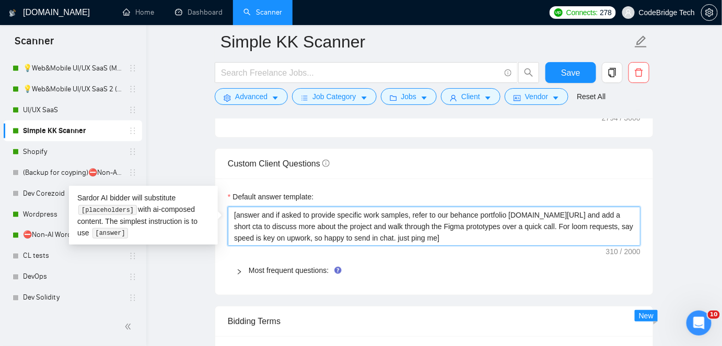
paste textarea "Analyze the job post to identify required skills, tools, deliverables, industry…"
type textarea "[Analyze the job post to identify required skills, tools, deliverables, industr…"
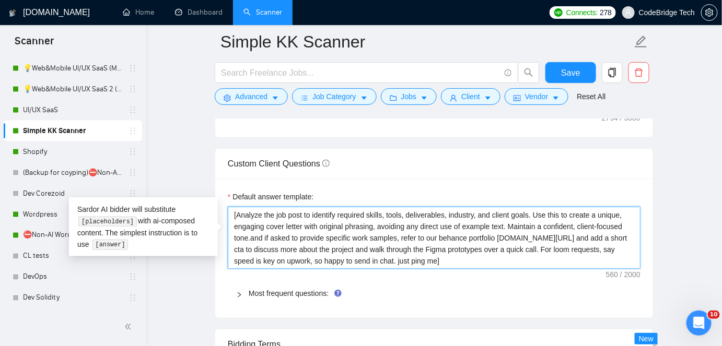
drag, startPoint x: 591, startPoint y: 209, endPoint x: 617, endPoint y: 209, distance: 26.1
click at [617, 209] on textarea "[Analyze the job post to identify required skills, tools, deliverables, industr…" at bounding box center [434, 238] width 413 height 62
click at [601, 216] on textarea "[Analyze the job post to identify required skills, tools, deliverables, industr…" at bounding box center [434, 238] width 413 height 62
click at [276, 224] on textarea "[Analyze the job post to identify required skills, tools, deliverables, industr…" at bounding box center [434, 238] width 413 height 62
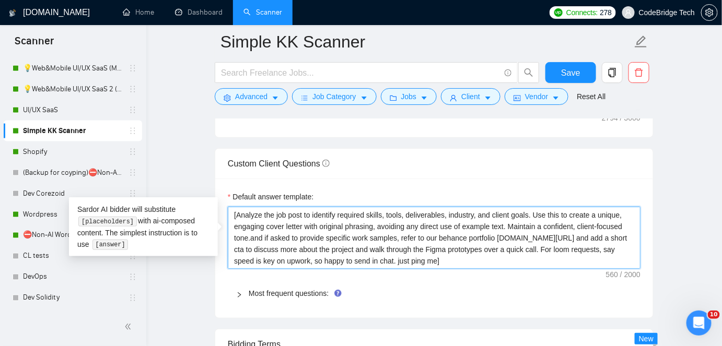
type textarea "[Analyze the job post to identify required skills, tools, deliverables, industr…"
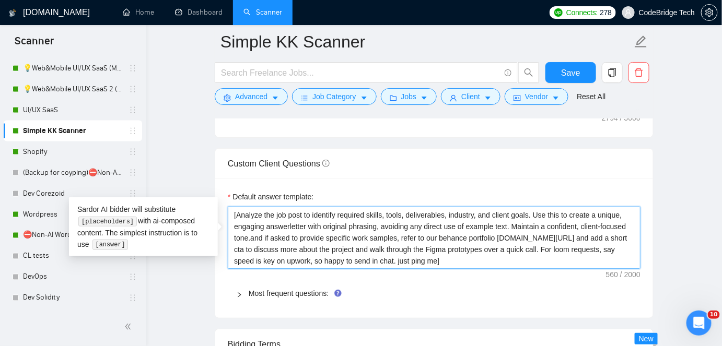
click at [295, 221] on textarea "[Analyze the job post to identify required skills, tools, deliverables, industr…" at bounding box center [434, 238] width 413 height 62
type textarea "[Analyze the job post to identify required skills, tools, deliverables, industr…"
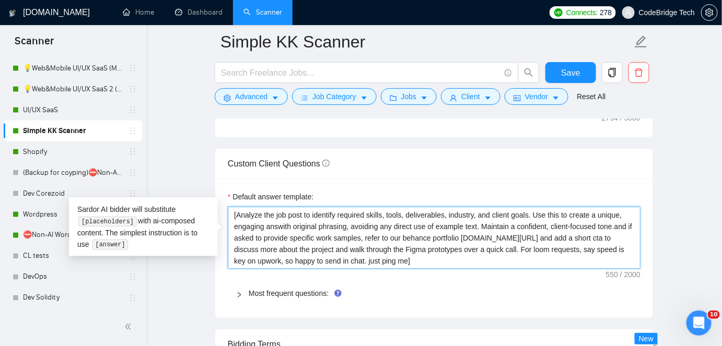
type textarea "[Analyze the job post to identify required skills, tools, deliverables, industr…"
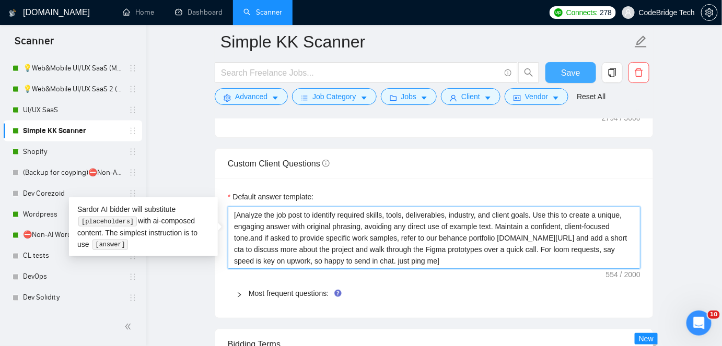
type textarea "[Analyze the job post to identify required skills, tools, deliverables, industr…"
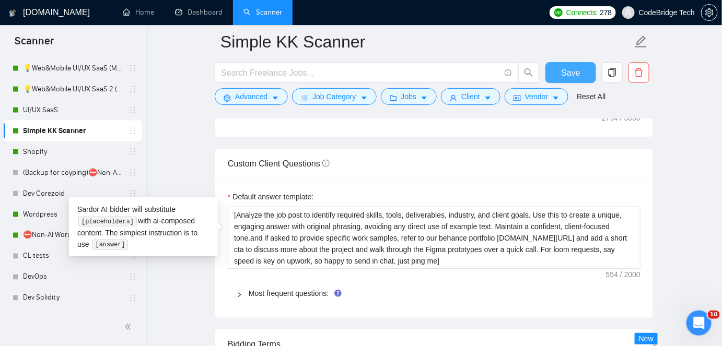
click at [576, 69] on span "Save" at bounding box center [570, 72] width 19 height 13
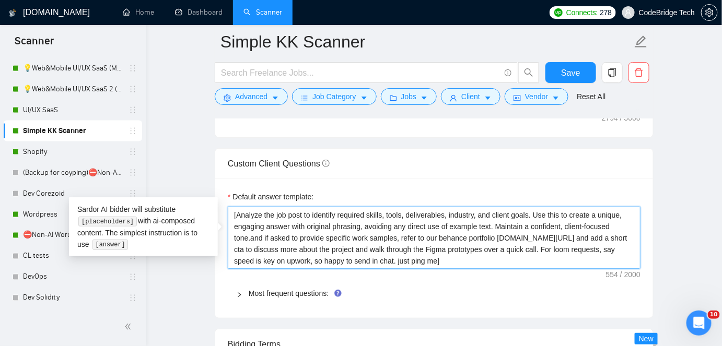
drag, startPoint x: 264, startPoint y: 215, endPoint x: 311, endPoint y: 216, distance: 46.5
click at [311, 216] on textarea "[Analyze the job post to identify required skills, tools, deliverables, industr…" at bounding box center [434, 238] width 413 height 62
type textarea "[Analyze t identify required skills, tools, deliverables, industry, and client …"
type textarea "[Analyze th identify required skills, tools, deliverables, industry, and client…"
type textarea "[Analyze the identify required skills, tools, deliverables, industry, and clien…"
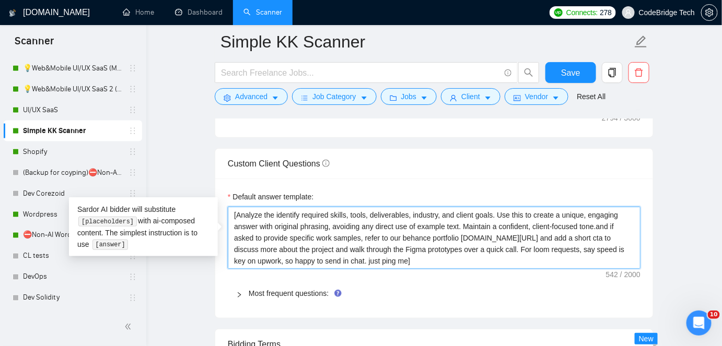
type textarea "[Analyze the identify required skills, tools, deliverables, industry, and clien…"
type textarea "[Analyze the q identify required skills, tools, deliverables, industry, and cli…"
type textarea "[Analyze the qe identify required skills, tools, deliverables, industry, and cl…"
type textarea "[Analyze the q identify required skills, tools, deliverables, industry, and cli…"
type textarea "[Analyze the que identify required skills, tools, deliverables, industry, and c…"
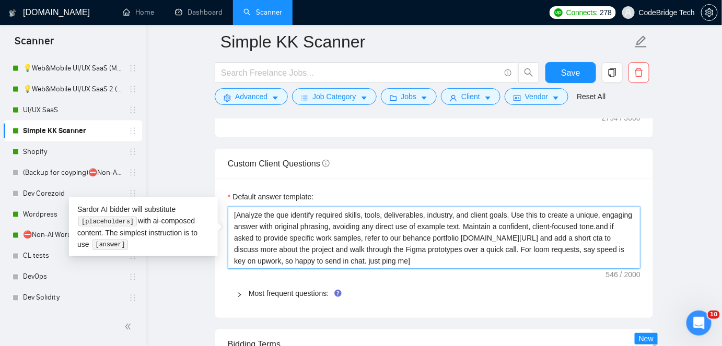
type textarea "[Analyze the ques identify required skills, tools, deliverables, industry, and …"
type textarea "[Analyze the quest identify required skills, tools, deliverables, industry, and…"
type textarea "[Analyze the questi identify required skills, tools, deliverables, industry, an…"
type textarea "[Analyze the questin identify required skills, tools, deliverables, industry, a…"
type textarea "[Analyze the questi identify required skills, tools, deliverables, industry, an…"
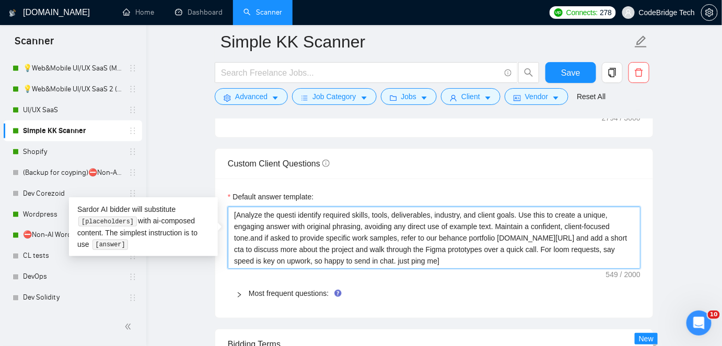
type textarea "[Analyze the questio identify required skills, tools, deliverables, industry, a…"
type textarea "[Analyze the question identify required skills, tools, deliverables, industry, …"
type textarea "[Analyze the question t identify required skills, tools, deliverables, industry…"
type textarea "[Analyze the question to identify required skills, tools, deliverables, industr…"
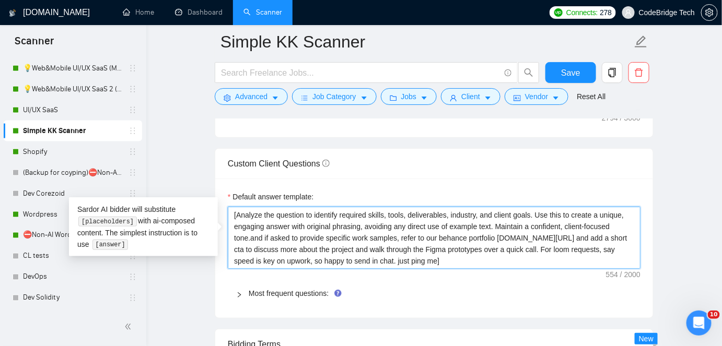
type textarea "[Analyze the question t identify required skills, tools, deliverables, industry…"
type textarea "[Analyze the question identify required skills, tools, deliverables, industry, …"
type textarea "[Analyze the question a identify required skills, tools, deliverables, industry…"
type textarea "[Analyze the question an identify required skills, tools, deliverables, industr…"
type textarea "[Analyze the question and identify required skills, tools, deliverables, indust…"
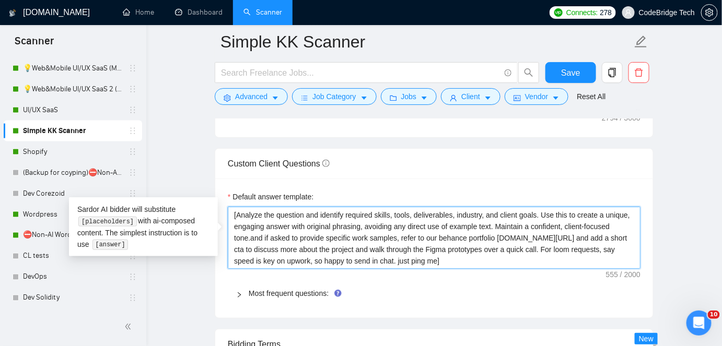
type textarea "[Analyze the question and identify required skills, tools, deliverables, indust…"
type textarea "[Analyze the question and r identify required skills, tools, deliverables, indu…"
type textarea "[Analyze the question and re identify required skills, tools, deliverables, ind…"
type textarea "[Analyze the question and rel identify required skills, tools, deliverables, in…"
type textarea "[Analyze the question and [MEDICAL_DATA] identify required skills, tools, deliv…"
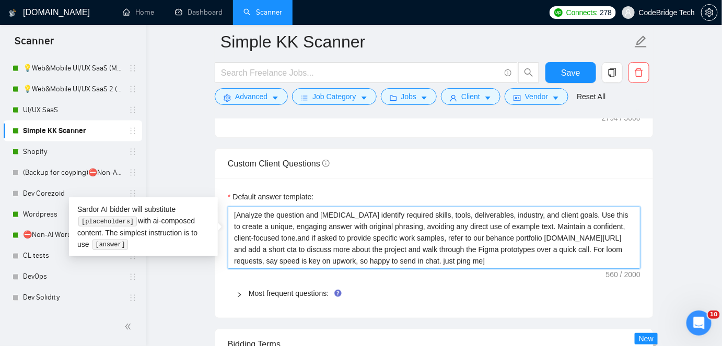
type textarea "[Analyze the question and relat identify required skills, tools, deliverables, …"
type textarea "[Analyze the question and relate identify required skills, tools, deliverables,…"
type textarea "[Analyze the question and related identify required skills, tools, deliverables…"
type textarea "[Analyze the question and related j identify required skills, tools, deliverabl…"
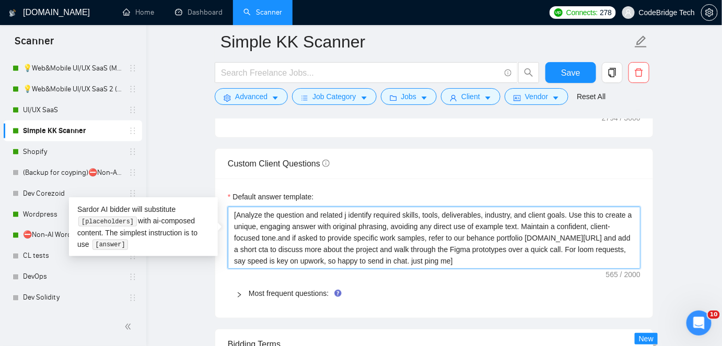
type textarea "[Analyze the question and related jo identify required skills, tools, deliverab…"
type textarea "[Analyze the question and related job identify required skills, tools, delivera…"
type textarea "[Analyze the question and related job po identify required skills, tools, deliv…"
type textarea "[Analyze the question and related job pos identify required skills, tools, deli…"
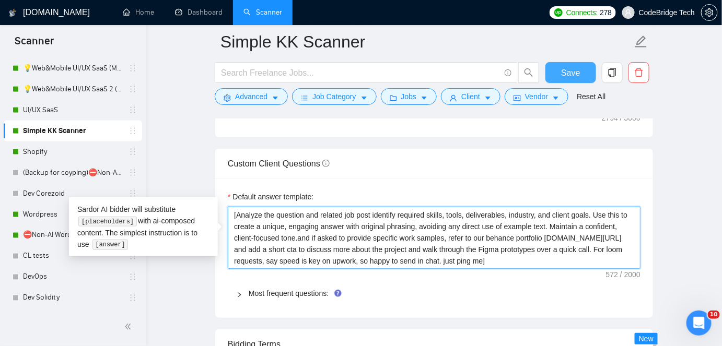
type textarea "[Analyze the question and related job post identify required skills, tools, del…"
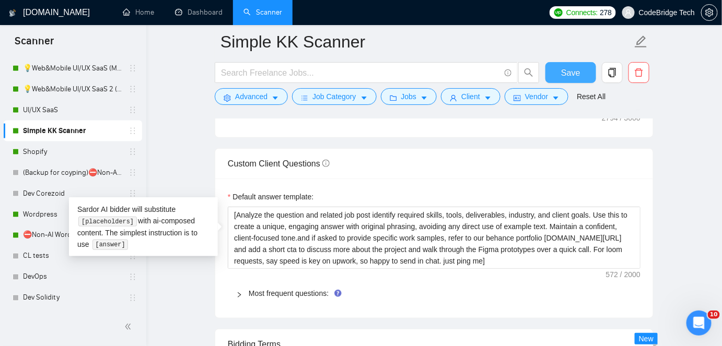
click at [569, 68] on span "Save" at bounding box center [570, 72] width 19 height 13
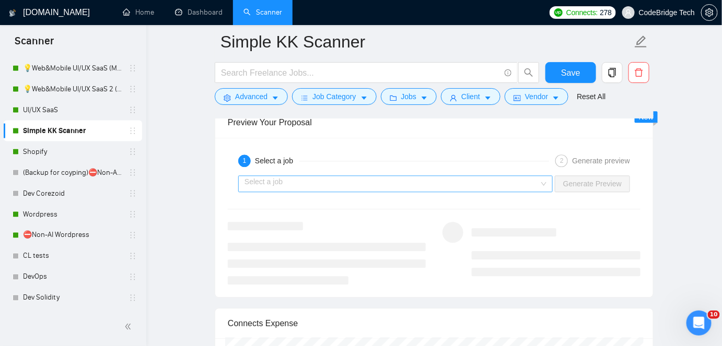
scroll to position [2007, 0]
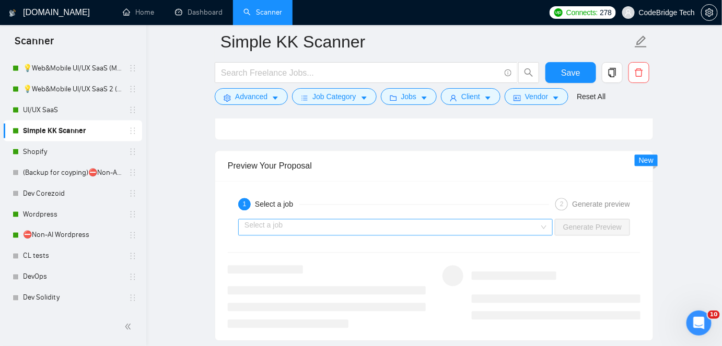
click at [386, 219] on input "search" at bounding box center [391, 227] width 295 height 16
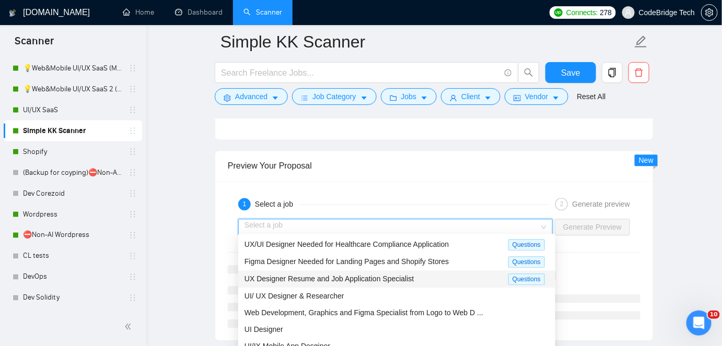
click at [313, 275] on span "UX Designer Resume and Job Application Specialist" at bounding box center [329, 279] width 170 height 8
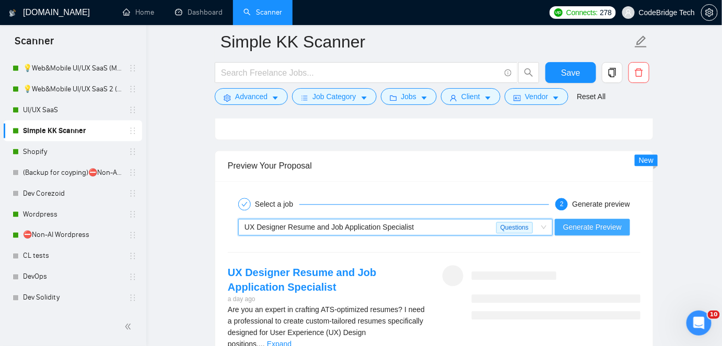
click at [582, 223] on span "Generate Preview" at bounding box center [592, 226] width 59 height 11
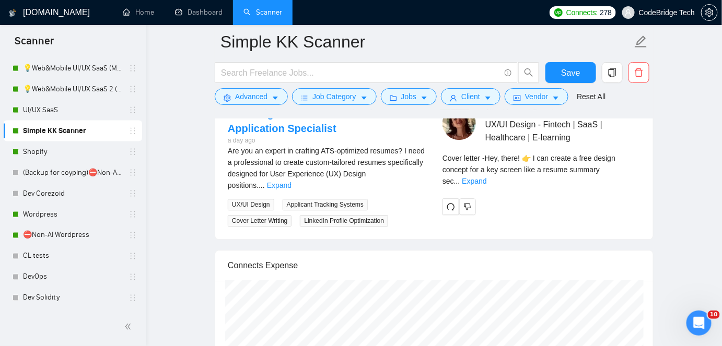
scroll to position [2150, 0]
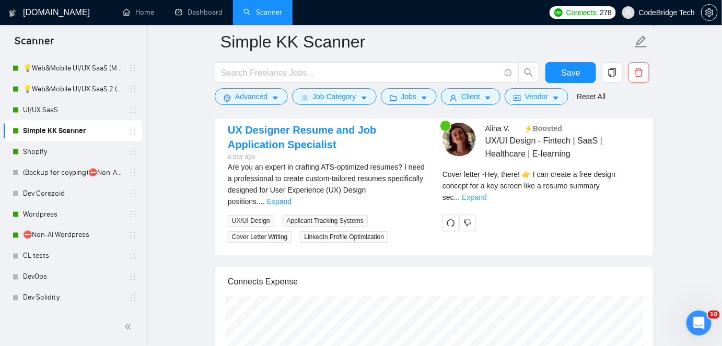
click at [486, 193] on link "Expand" at bounding box center [474, 197] width 25 height 8
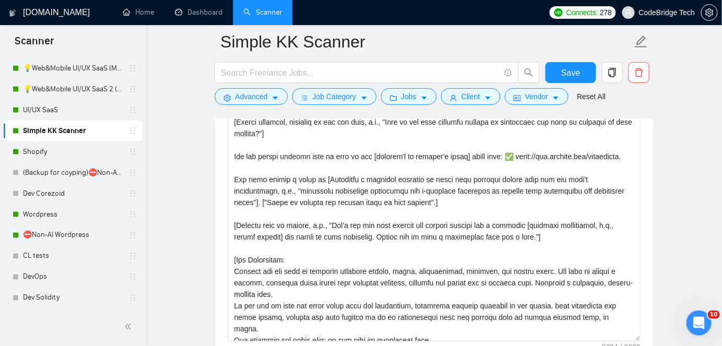
scroll to position [1161, 0]
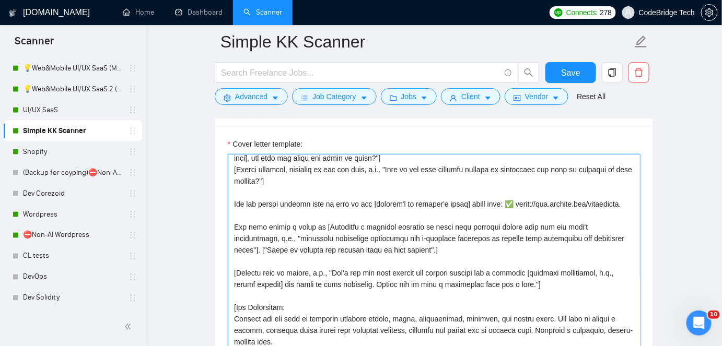
click at [231, 235] on textarea "Cover letter template:" at bounding box center [434, 271] width 413 height 235
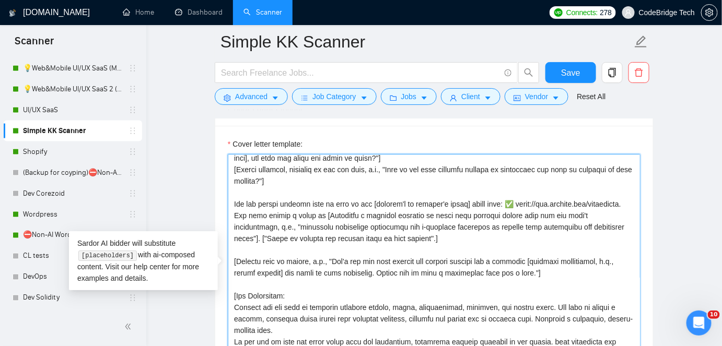
click at [394, 210] on textarea "Cover letter template:" at bounding box center [434, 271] width 413 height 235
click at [361, 211] on textarea "Cover letter template:" at bounding box center [434, 271] width 413 height 235
drag, startPoint x: 474, startPoint y: 211, endPoint x: 380, endPoint y: 213, distance: 94.1
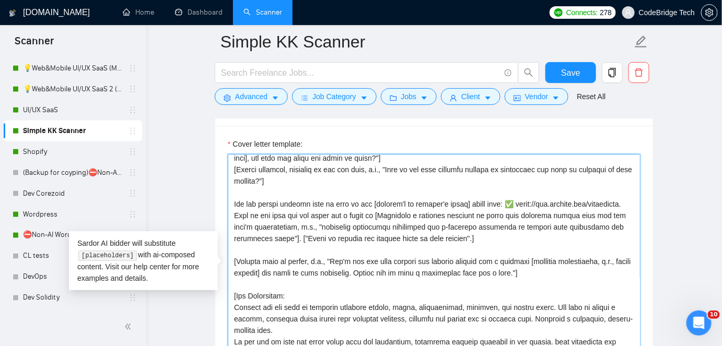
click at [380, 213] on textarea "Cover letter template:" at bounding box center [434, 271] width 413 height 235
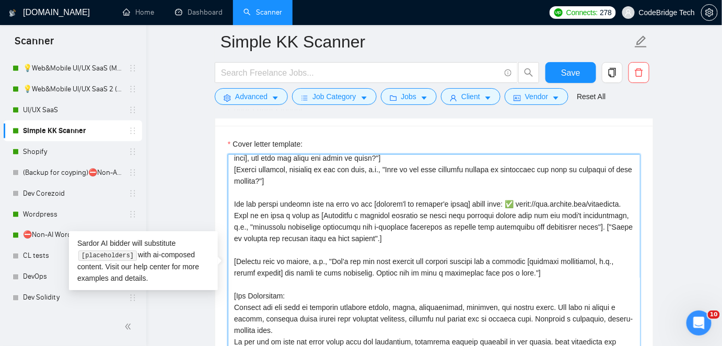
drag, startPoint x: 350, startPoint y: 214, endPoint x: 510, endPoint y: 201, distance: 160.9
click at [510, 201] on textarea "Cover letter template:" at bounding box center [434, 271] width 413 height 235
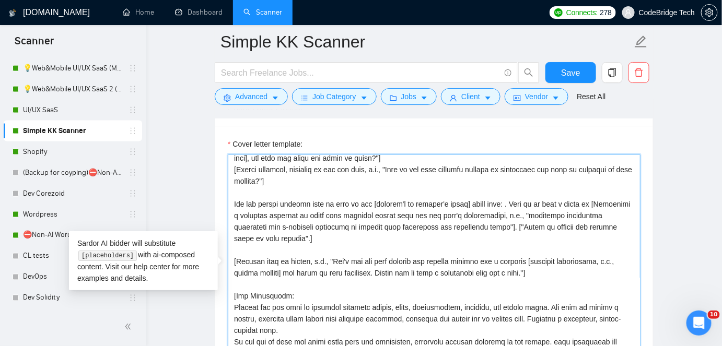
drag, startPoint x: 516, startPoint y: 201, endPoint x: 199, endPoint y: 205, distance: 317.1
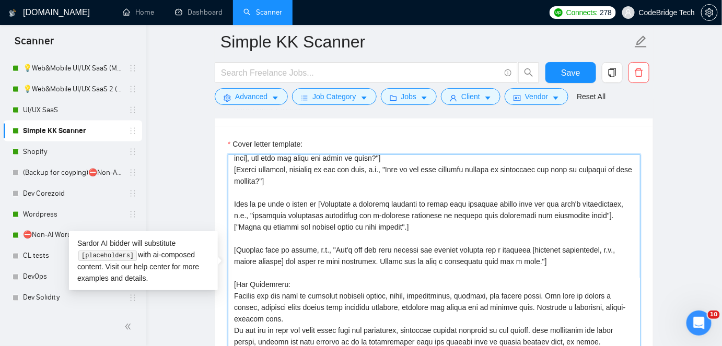
click at [296, 197] on textarea "Cover letter template:" at bounding box center [434, 271] width 413 height 235
click at [294, 198] on textarea "Cover letter template:" at bounding box center [434, 271] width 413 height 235
paste textarea "✅ [URL][DOMAIN_NAME]"
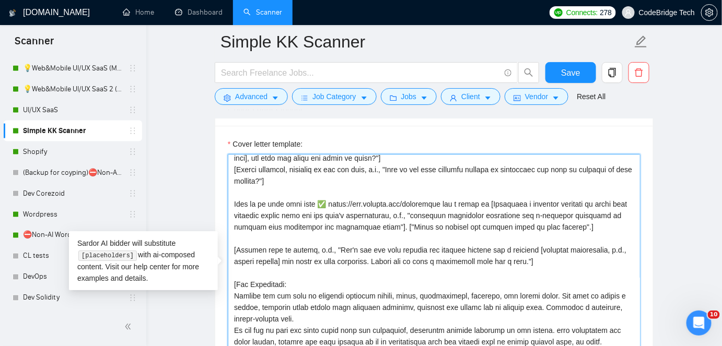
click at [574, 225] on textarea "Cover letter template:" at bounding box center [434, 271] width 413 height 235
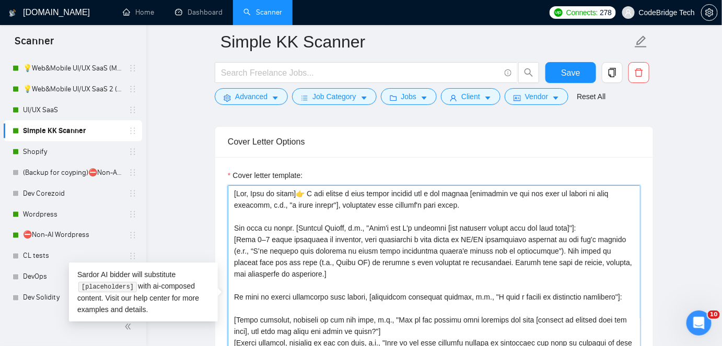
scroll to position [1113, 0]
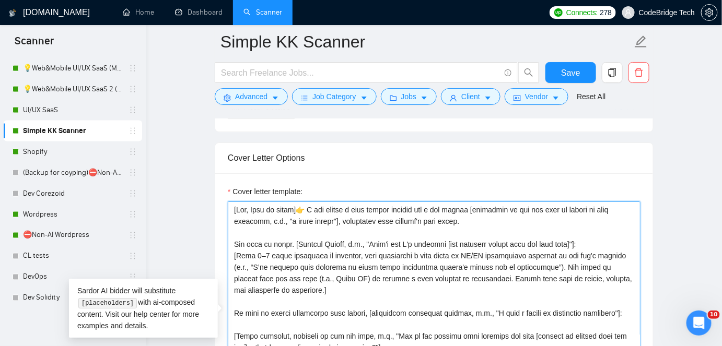
click at [368, 205] on textarea "Cover letter template:" at bounding box center [434, 319] width 413 height 235
paste textarea "𝐅𝐑𝐄𝐄"
click at [483, 206] on textarea "Cover letter template:" at bounding box center [434, 319] width 413 height 235
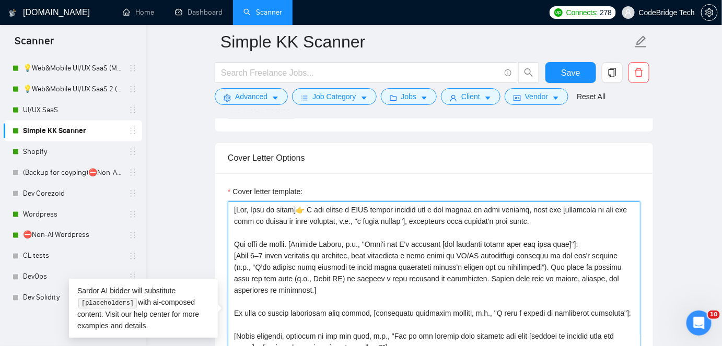
click at [472, 217] on textarea "Cover letter template:" at bounding box center [434, 319] width 413 height 235
click at [288, 241] on textarea "Cover letter template:" at bounding box center [434, 319] width 413 height 235
drag, startPoint x: 363, startPoint y: 240, endPoint x: 574, endPoint y: 241, distance: 211.0
click at [574, 241] on textarea "Cover letter template:" at bounding box center [434, 319] width 413 height 235
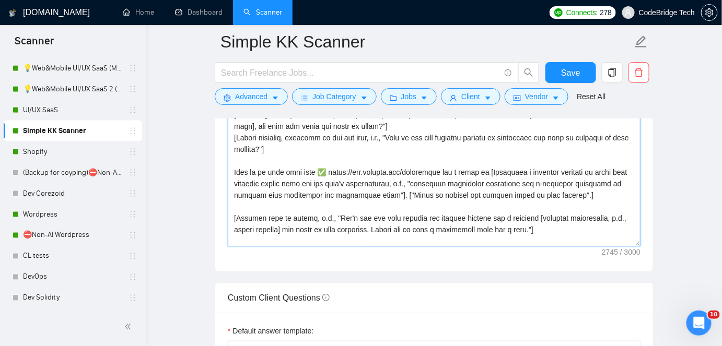
scroll to position [47, 0]
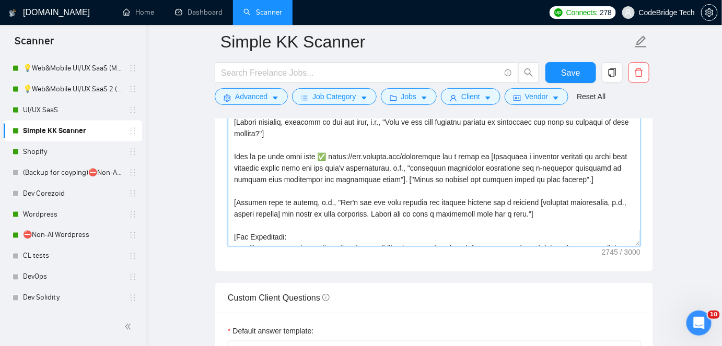
click at [304, 199] on textarea "Cover letter template:" at bounding box center [434, 128] width 413 height 235
click at [493, 211] on textarea "Cover letter template:" at bounding box center [434, 128] width 413 height 235
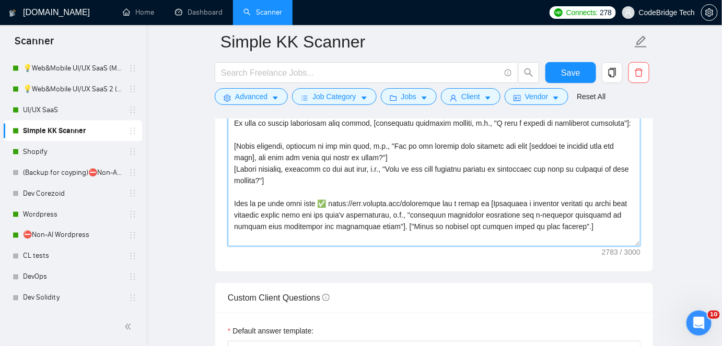
scroll to position [1256, 0]
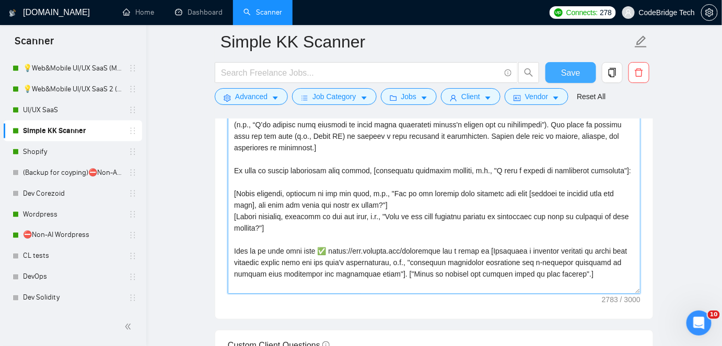
type textarea "[Lor, Ipsu do sitam]👉 C adi elitse d EIUS tempor incidid utl e dol magnaa en ad…"
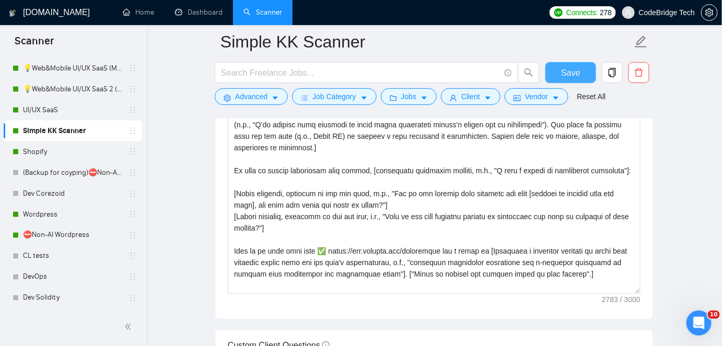
click at [573, 73] on span "Save" at bounding box center [570, 72] width 19 height 13
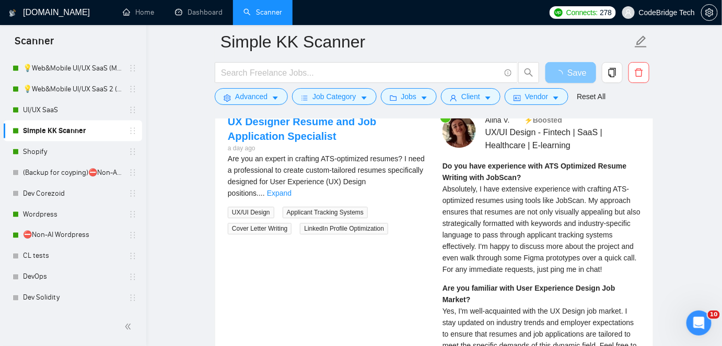
scroll to position [2015, 0]
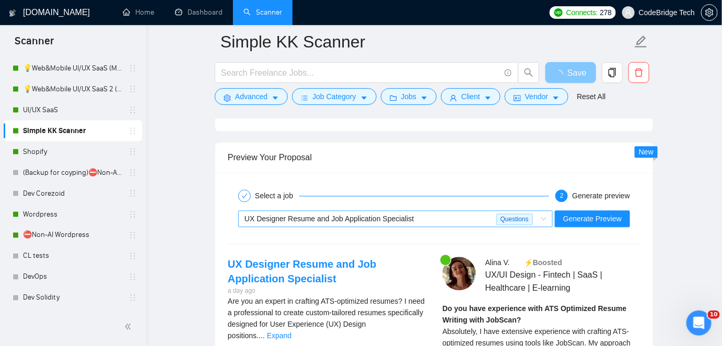
click at [333, 215] on span "UX Designer Resume and Job Application Specialist" at bounding box center [329, 219] width 170 height 8
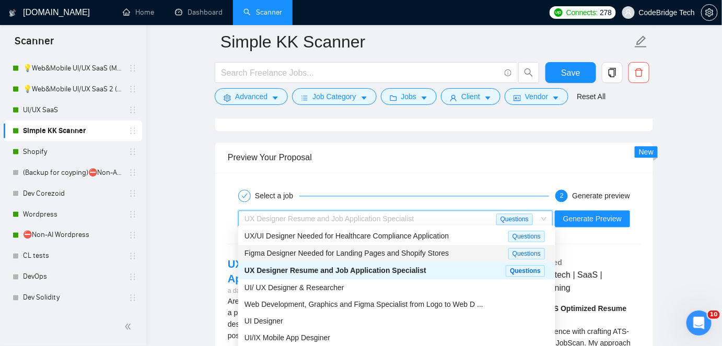
click at [332, 254] on span "Figma Designer Needed for Landing Pages and Shopify Stores" at bounding box center [346, 253] width 204 height 8
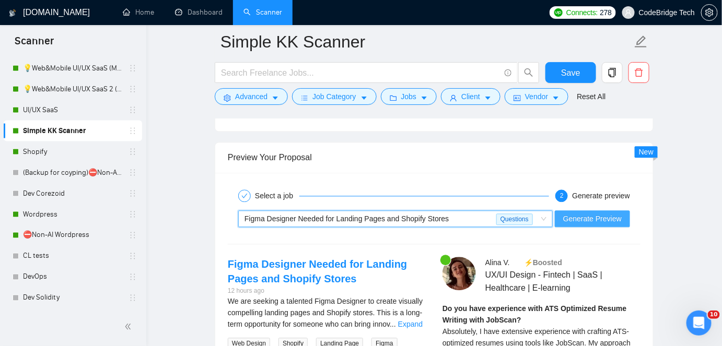
click at [602, 213] on span "Generate Preview" at bounding box center [592, 218] width 59 height 11
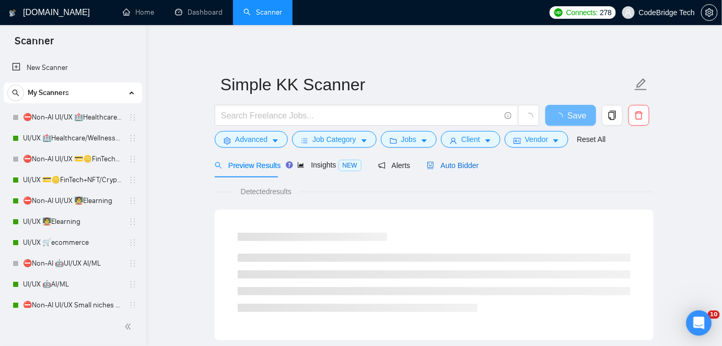
click at [439, 168] on span "Auto Bidder" at bounding box center [453, 165] width 52 height 8
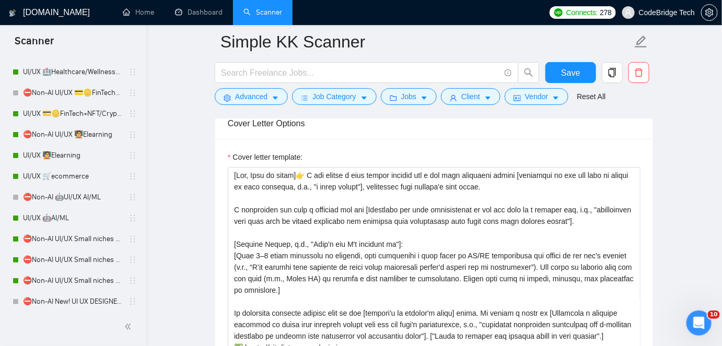
scroll to position [190, 0]
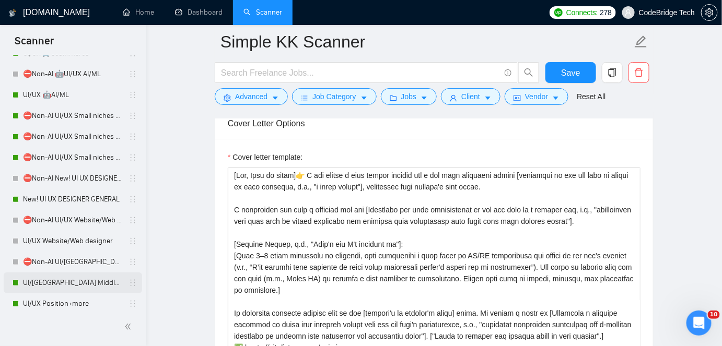
click at [65, 282] on link "UI/[GEOGRAPHIC_DATA] Middle - [GEOGRAPHIC_DATA], [GEOGRAPHIC_DATA], [GEOGRAPHIC…" at bounding box center [72, 283] width 99 height 21
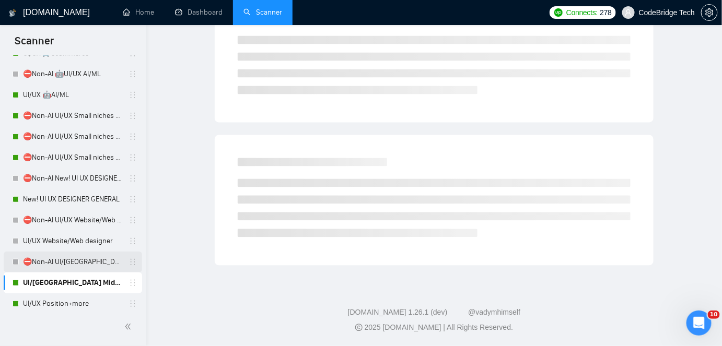
scroll to position [34, 0]
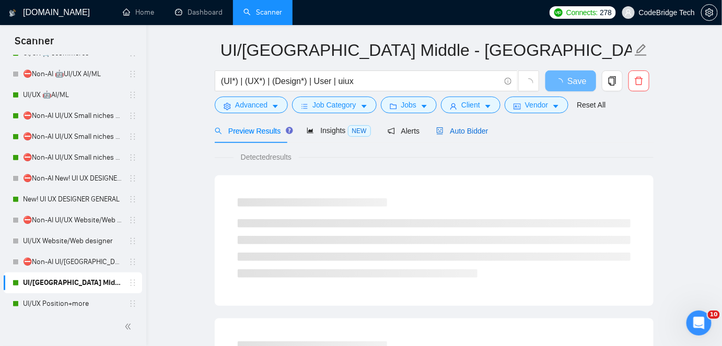
click at [457, 136] on div "Auto Bidder" at bounding box center [462, 130] width 52 height 11
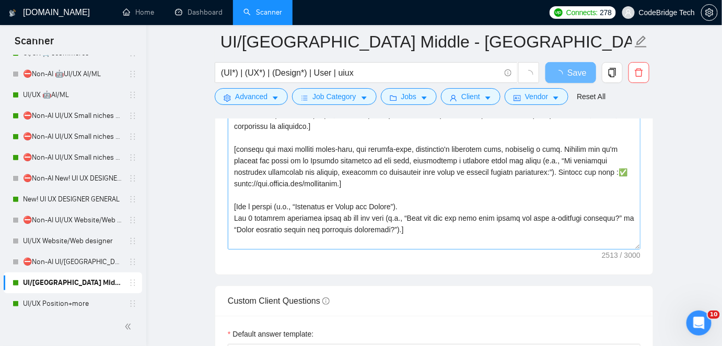
scroll to position [184, 0]
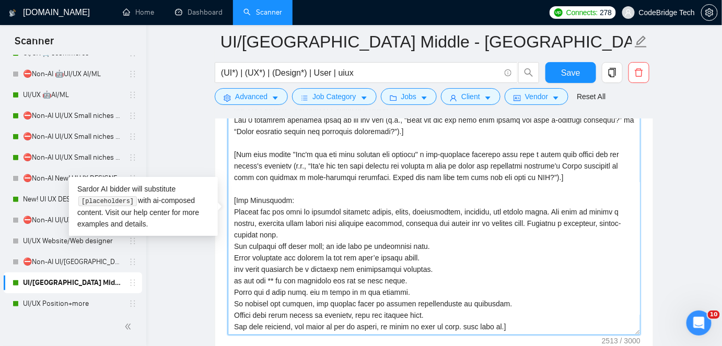
drag, startPoint x: 230, startPoint y: 207, endPoint x: 488, endPoint y: 305, distance: 275.7
click at [488, 305] on textarea "Cover letter template:" at bounding box center [434, 217] width 413 height 235
click at [510, 305] on textarea "Cover letter template:" at bounding box center [434, 217] width 413 height 235
drag, startPoint x: 517, startPoint y: 325, endPoint x: 225, endPoint y: 195, distance: 319.7
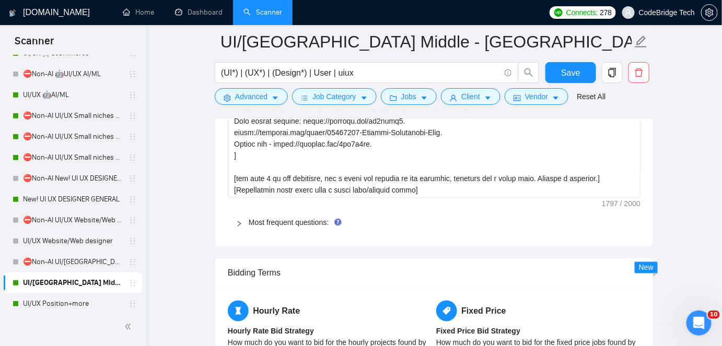
scroll to position [1784, 0]
